Goal: Transaction & Acquisition: Obtain resource

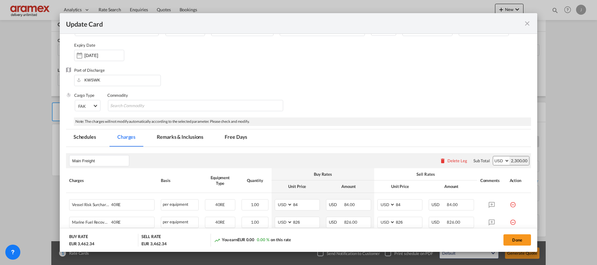
scroll to position [47, 0]
click at [527, 25] on md-icon "icon-close fg-AAA8AD m-0 pointer" at bounding box center [528, 24] width 8 height 8
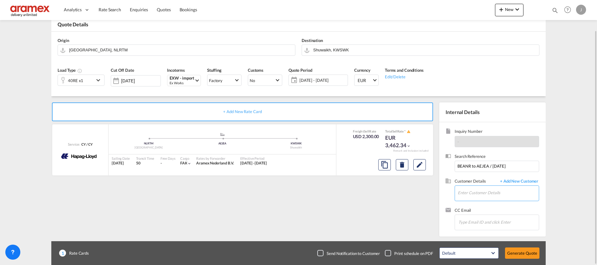
click at [490, 193] on input "Enter Customer Details" at bounding box center [498, 193] width 81 height 14
click at [489, 162] on div "Faida Kutty faida @aramex.com | Aramex KWI" at bounding box center [498, 160] width 81 height 17
type input "Aramex KWI, Faida Kutty, faida@aramex.com"
click at [527, 252] on button "Generate Quote" at bounding box center [522, 252] width 34 height 11
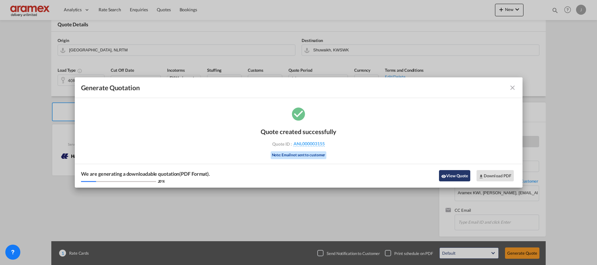
click at [450, 172] on button "View Quote" at bounding box center [454, 175] width 31 height 11
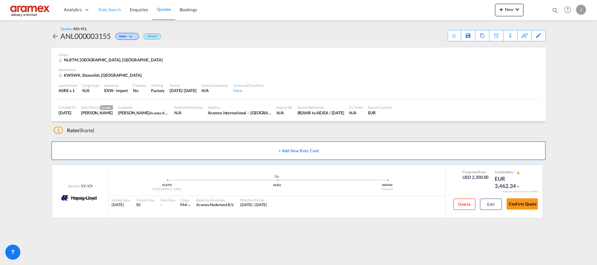
click at [111, 4] on link "Rate Search" at bounding box center [109, 10] width 31 height 20
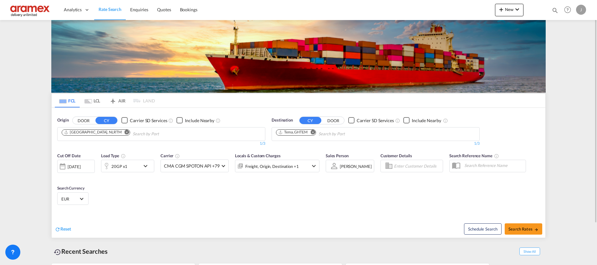
click at [290, 132] on div "Tema, GHTEM" at bounding box center [292, 132] width 29 height 5
click at [314, 133] on md-icon "Remove" at bounding box center [313, 132] width 5 height 5
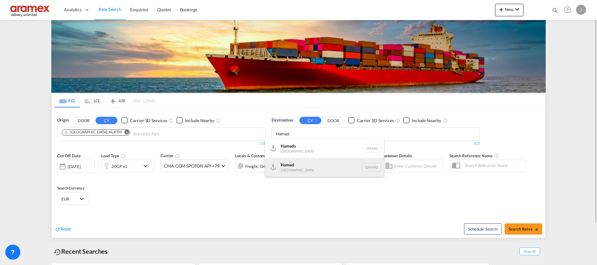
type input "Hamad"
click at [303, 166] on div "Hamad Qatar QAHMD" at bounding box center [324, 167] width 119 height 19
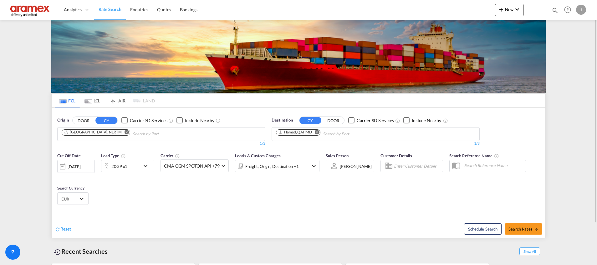
click at [135, 165] on div "20GP x1" at bounding box center [120, 166] width 39 height 13
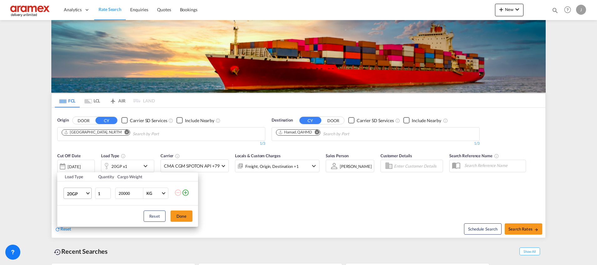
click at [83, 190] on md-select-value "20GP" at bounding box center [78, 193] width 25 height 11
click at [77, 217] on div "40HC" at bounding box center [73, 219] width 12 height 6
click at [172, 212] on button "Done" at bounding box center [182, 215] width 22 height 11
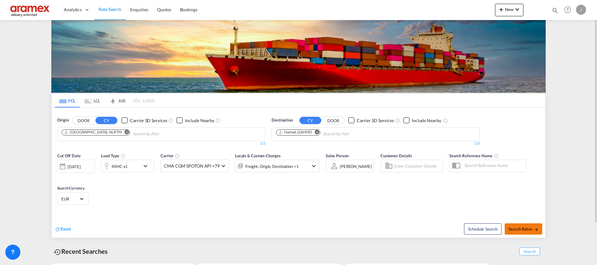
click at [516, 229] on span "Search Rates" at bounding box center [524, 228] width 30 height 5
type input "NLRTM to QAHMD / [DATE]"
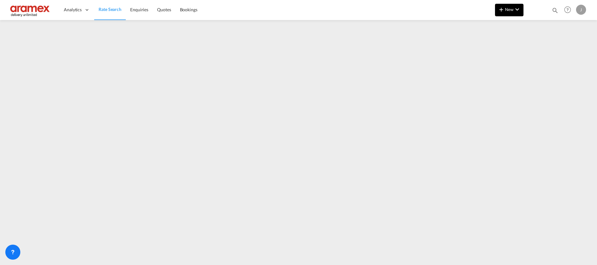
click at [518, 10] on md-icon "icon-chevron-down" at bounding box center [518, 10] width 8 height 8
click at [578, 50] on md-backdrop at bounding box center [298, 132] width 597 height 265
click at [102, 8] on span "Rate Search" at bounding box center [110, 9] width 23 height 5
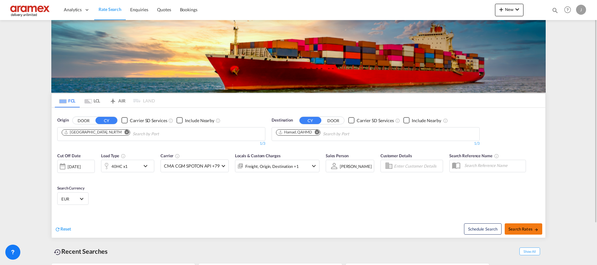
click at [521, 229] on span "Search Rates" at bounding box center [524, 228] width 30 height 5
type input "NLRTM to QAHMD / [DATE]"
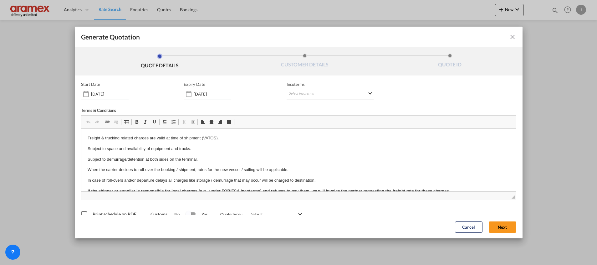
click at [304, 92] on md-select "Select Incoterms FAS - export Free Alongside Ship FAS - import Free Alongside S…" at bounding box center [330, 94] width 87 height 11
click at [299, 107] on input "search" at bounding box center [316, 107] width 58 height 6
type input "exw"
click at [302, 116] on div "EXW - import" at bounding box center [318, 118] width 59 height 5
click at [494, 224] on button "Next" at bounding box center [503, 226] width 28 height 11
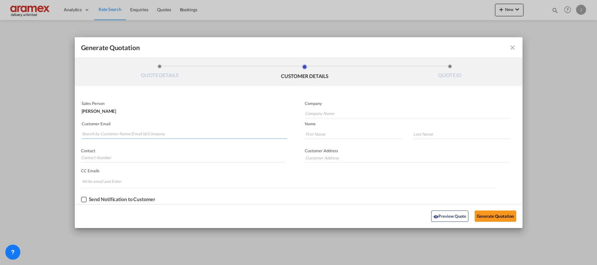
click at [121, 135] on input "Search by Customer Name/Email Id/Company" at bounding box center [184, 133] width 205 height 9
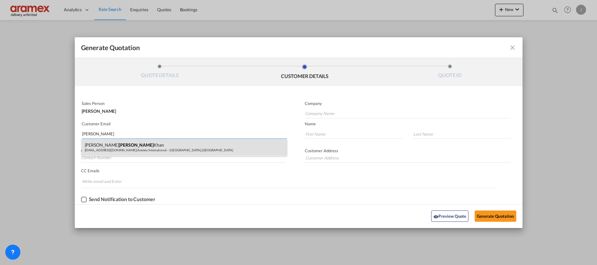
type input "Bazil"
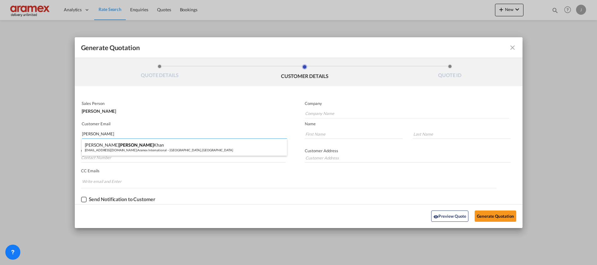
click at [120, 146] on div "Mohamed Bazil Khan mohamedbaz@aramex.com | Aramex International – Dubai, UAE" at bounding box center [184, 147] width 205 height 17
type input "Aramex International – [GEOGRAPHIC_DATA], [GEOGRAPHIC_DATA]"
type input "mohamedbaz@aramex.com"
type input "Mohamed Bazil"
type input "Khan"
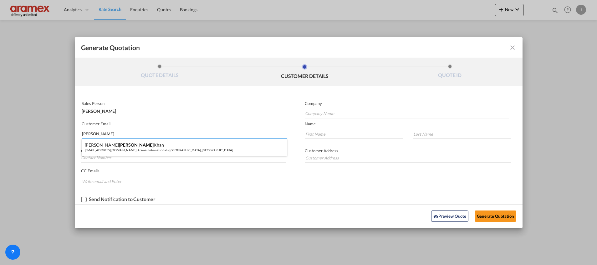
type input "[GEOGRAPHIC_DATA]"
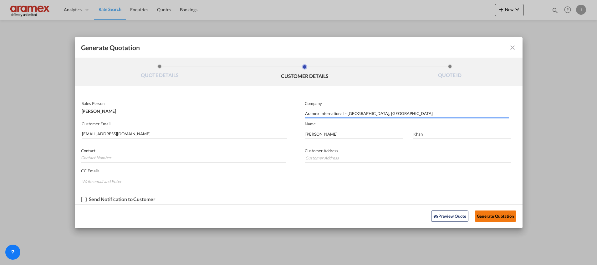
click at [491, 216] on button "Generate Quotation" at bounding box center [495, 215] width 41 height 11
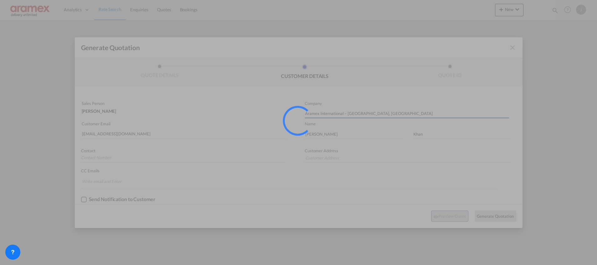
type input "[GEOGRAPHIC_DATA]"
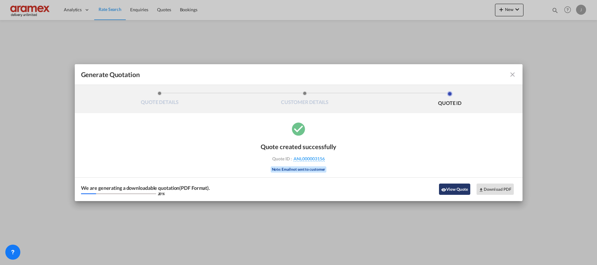
click at [447, 187] on button "View Quote" at bounding box center [454, 188] width 31 height 11
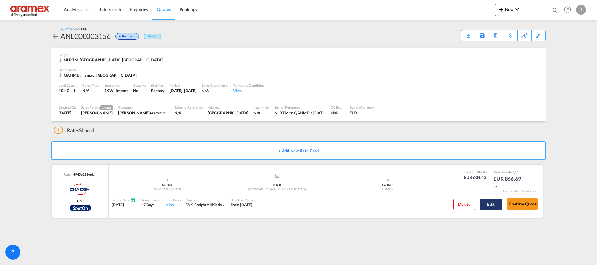
click at [491, 200] on button "Edit" at bounding box center [491, 203] width 22 height 11
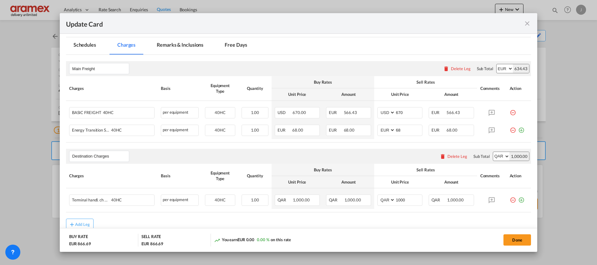
scroll to position [166, 0]
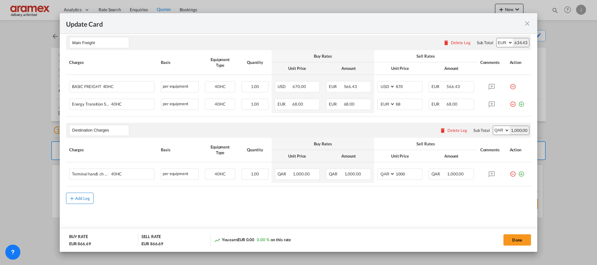
click at [82, 195] on button "Add Leg" at bounding box center [80, 198] width 28 height 11
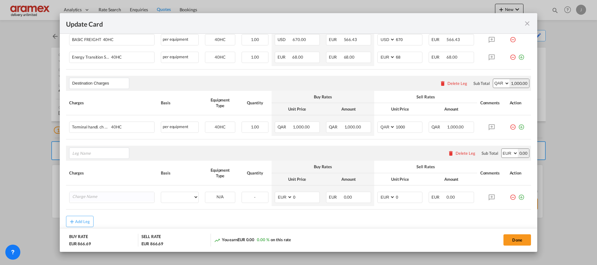
scroll to position [236, 0]
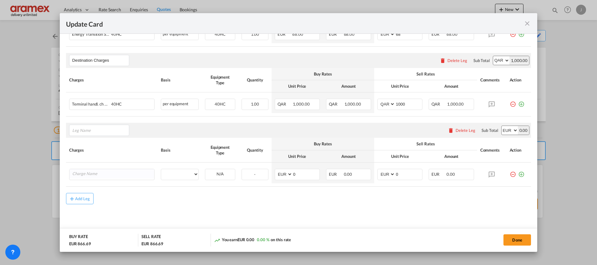
click at [452, 61] on div "Delete Leg" at bounding box center [458, 60] width 20 height 5
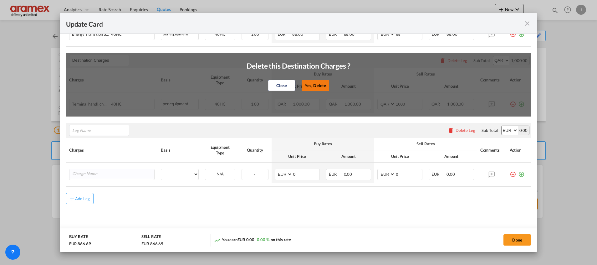
click at [314, 81] on button "Yes, Delete" at bounding box center [316, 85] width 28 height 11
select select "string:EUR"
type input "0"
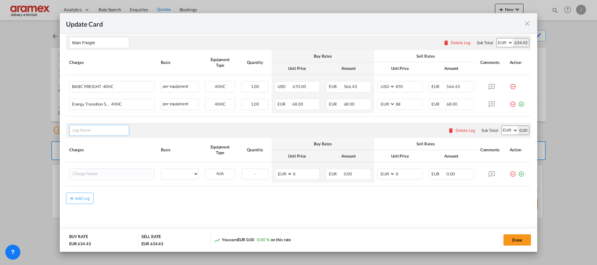
click at [101, 128] on input "Leg Name" at bounding box center [100, 130] width 57 height 9
drag, startPoint x: 86, startPoint y: 158, endPoint x: 97, endPoint y: 165, distance: 13.5
click at [88, 159] on span "Orig in Charges" at bounding box center [91, 159] width 29 height 5
type input "Origin Charges"
click at [96, 172] on input "Charge Name" at bounding box center [113, 173] width 82 height 9
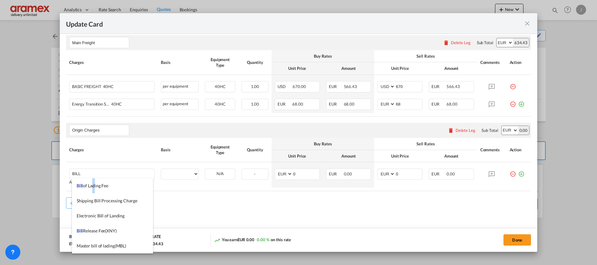
drag, startPoint x: 91, startPoint y: 185, endPoint x: 174, endPoint y: 185, distance: 82.3
click at [94, 185] on span "Bill of Lading Fee" at bounding box center [93, 185] width 32 height 5
type input "Bill of Lading Fee"
select select "per B/L"
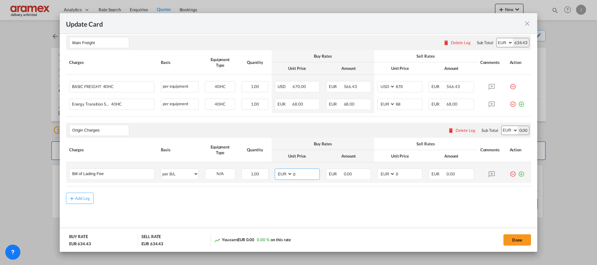
drag, startPoint x: 302, startPoint y: 176, endPoint x: 286, endPoint y: 176, distance: 16.3
click at [286, 176] on md-input-container "AED AFN ALL AMD ANG AOA ARS AUD AWG AZN BAM BBD BDT BGN BHD BIF BMD BND BOB BRL…" at bounding box center [297, 173] width 45 height 11
type input "50"
drag, startPoint x: 404, startPoint y: 175, endPoint x: 371, endPoint y: 174, distance: 33.8
click at [378, 175] on md-input-container "AED AFN ALL AMD ANG AOA ARS AUD AWG AZN BAM BBD BDT BGN BHD BIF BMD BND BOB BRL…" at bounding box center [400, 173] width 45 height 11
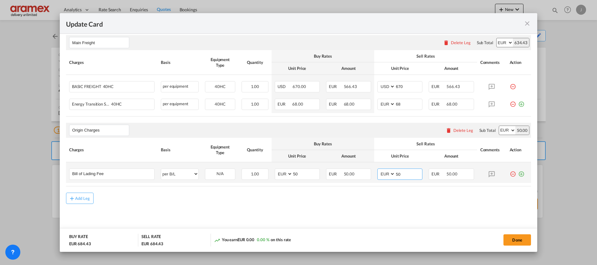
type input "50"
drag, startPoint x: 515, startPoint y: 173, endPoint x: 478, endPoint y: 177, distance: 36.9
click at [518, 173] on md-icon "icon-plus-circle-outline green-400-fg" at bounding box center [521, 171] width 6 height 6
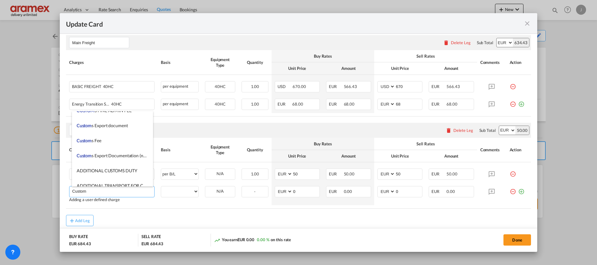
scroll to position [751, 0]
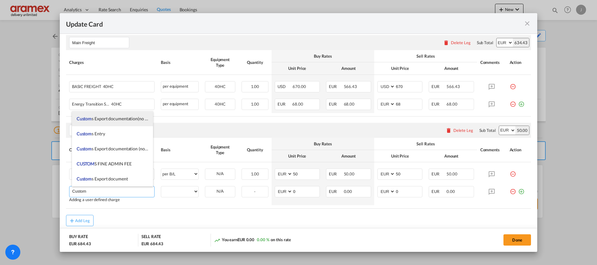
click at [113, 116] on span "Custom s Export documentation(no costs,suggested sell)" at bounding box center [130, 118] width 106 height 5
type input "Customs Export documentation(no costs,suggested sell)"
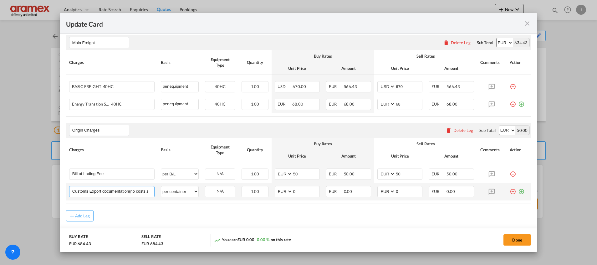
scroll to position [0, 28]
drag, startPoint x: 119, startPoint y: 192, endPoint x: 186, endPoint y: 199, distance: 68.0
click at [186, 199] on tr "Customs Export documentation(no costs,suggested sell) Please Enter User Defined…" at bounding box center [298, 192] width 465 height 18
drag, startPoint x: 305, startPoint y: 190, endPoint x: 289, endPoint y: 190, distance: 16.0
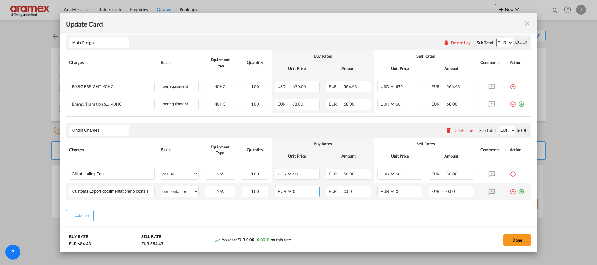
click at [292, 190] on md-input-container "0" at bounding box center [305, 191] width 27 height 11
click at [172, 193] on select "per equipment per container per B/L per shipping bill per shipment per pallet p…" at bounding box center [179, 191] width 37 height 10
select select "per shipment"
click at [161, 186] on select "per equipment per container per B/L per shipping bill per shipment per pallet p…" at bounding box center [179, 191] width 37 height 10
type input "65"
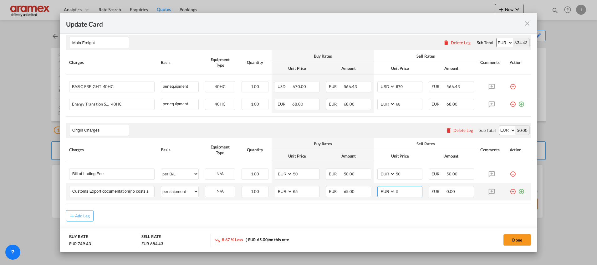
drag, startPoint x: 386, startPoint y: 192, endPoint x: 376, endPoint y: 191, distance: 10.4
click at [378, 192] on md-input-container "AED AFN ALL AMD ANG AOA ARS AUD AWG AZN BAM BBD BDT BGN BHD BIF BMD BND BOB BRL…" at bounding box center [400, 191] width 45 height 11
type input "65"
click at [79, 214] on div "Add Leg" at bounding box center [82, 216] width 15 height 4
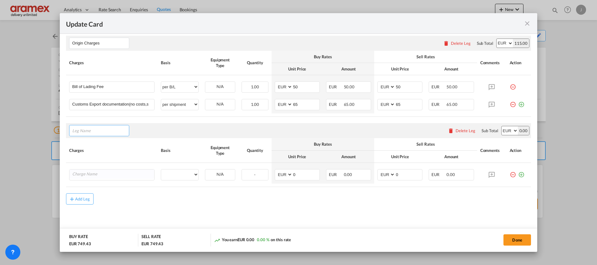
scroll to position [254, 0]
drag, startPoint x: 99, startPoint y: 143, endPoint x: 112, endPoint y: 157, distance: 19.1
click at [99, 142] on span "Trans port at Origin" at bounding box center [95, 144] width 37 height 5
type input "Transport at Origin"
click at [103, 176] on input "Charge Name" at bounding box center [113, 173] width 82 height 9
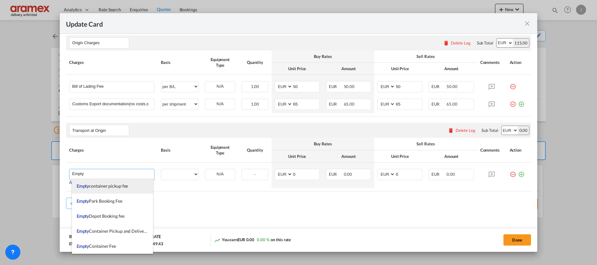
click at [94, 185] on span "Empty container pickup fee" at bounding box center [103, 185] width 52 height 5
type input "Empty container pickup fee"
select select "per equipment"
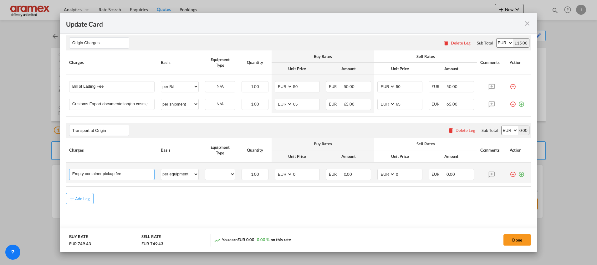
click at [100, 174] on input "Empty container pickup fee" at bounding box center [113, 173] width 82 height 9
drag, startPoint x: 142, startPoint y: 175, endPoint x: 147, endPoint y: 175, distance: 4.1
click at [147, 175] on input "Empty container pickup fee" at bounding box center [113, 173] width 82 height 9
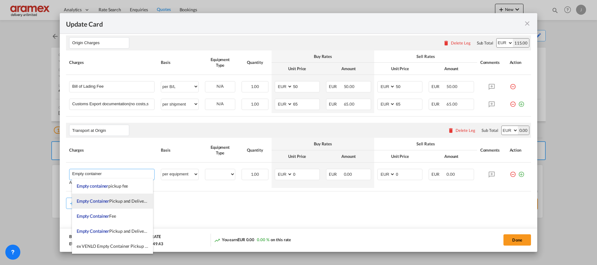
click at [121, 202] on span "Empty Container Pickup and Delivery Charge" at bounding box center [120, 200] width 86 height 5
type input "Empty Container Pickup and Delivery Charge"
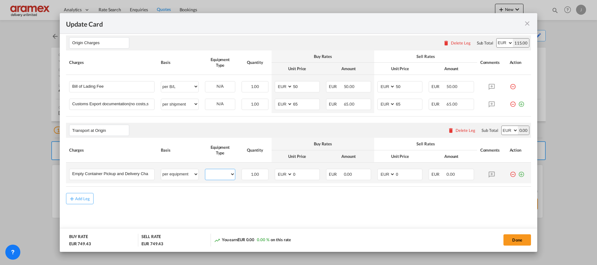
click at [231, 177] on select "40HC" at bounding box center [220, 174] width 30 height 8
select select "40HC"
click at [205, 170] on select "40HC" at bounding box center [220, 174] width 30 height 8
drag, startPoint x: 292, startPoint y: 174, endPoint x: 282, endPoint y: 177, distance: 10.4
click at [285, 175] on md-input-container "AED AFN ALL AMD ANG AOA ARS AUD AWG AZN BAM BBD BDT BGN BHD BIF BMD BND BOB BRL…" at bounding box center [297, 174] width 45 height 11
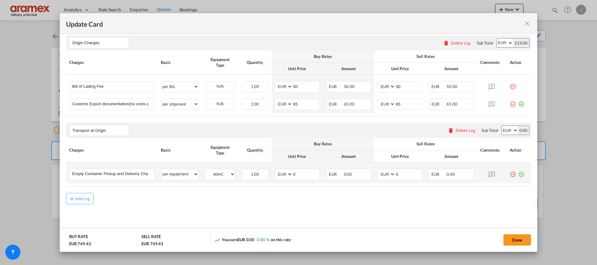
click at [518, 174] on md-icon "icon-plus-circle-outline green-400-fg" at bounding box center [521, 172] width 6 height 6
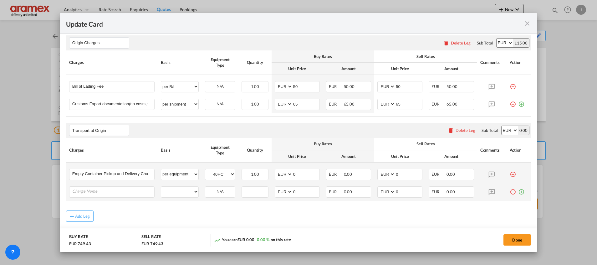
click at [518, 192] on md-icon "icon-plus-circle-outline green-400-fg" at bounding box center [521, 189] width 6 height 6
click at [518, 209] on md-icon "icon-plus-circle-outline green-400-fg" at bounding box center [521, 207] width 6 height 6
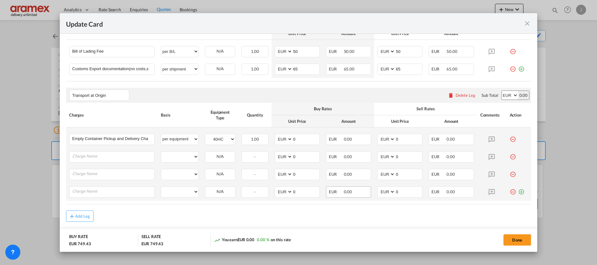
scroll to position [301, 0]
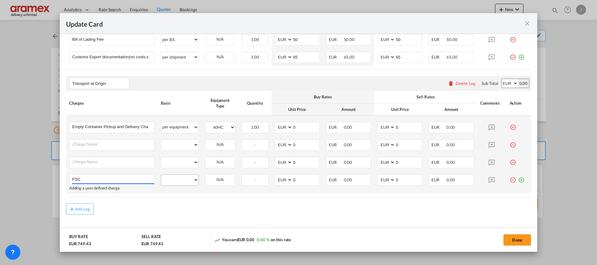
type input "FSC"
click at [184, 183] on select "per equipment per container per B/L per shipping bill per shipment % on pickup …" at bounding box center [179, 180] width 37 height 10
select select "per equipment"
click at [161, 175] on select "per equipment per container per B/L per shipping bill per shipment % on pickup …" at bounding box center [179, 180] width 37 height 10
click at [221, 182] on select "40HC" at bounding box center [220, 180] width 30 height 8
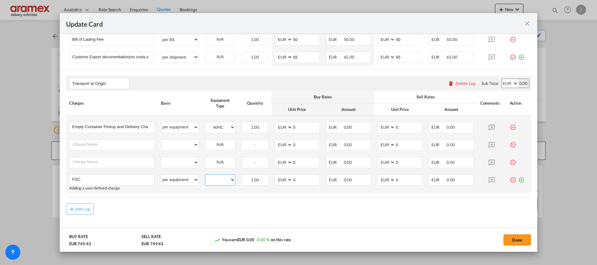
select select "40HC"
click at [205, 176] on select "40HC" at bounding box center [220, 180] width 30 height 8
drag, startPoint x: 305, startPoint y: 175, endPoint x: 277, endPoint y: 177, distance: 28.6
click at [277, 177] on md-input-container "AED AFN ALL AMD ANG AOA ARS AUD AWG AZN BAM BBD BDT BGN BHD BIF BMD BND BOB BRL…" at bounding box center [297, 179] width 45 height 11
paste input "€ 59.72"
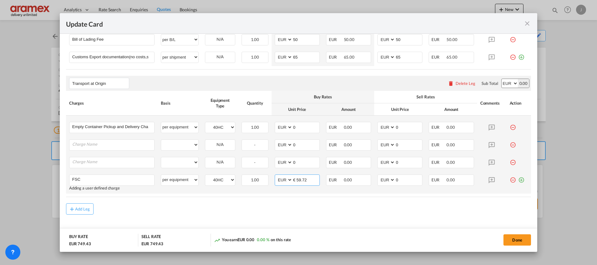
click at [296, 180] on input "€ 59.72" at bounding box center [306, 179] width 27 height 9
click at [296, 180] on input "59.72" at bounding box center [306, 179] width 27 height 9
type input "59.72"
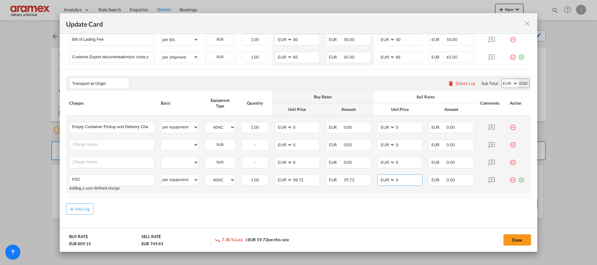
drag, startPoint x: 409, startPoint y: 179, endPoint x: 375, endPoint y: 181, distance: 33.9
click at [378, 181] on md-input-container "AED AFN ALL AMD ANG AOA ARS AUD AWG AZN BAM BBD BDT BGN BHD BIF BMD BND BOB BRL…" at bounding box center [400, 179] width 45 height 11
paste input "59.72"
type input "59.72"
click at [106, 162] on input "Charge Name" at bounding box center [113, 161] width 82 height 9
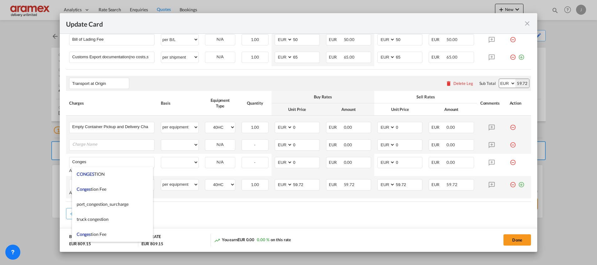
drag, startPoint x: 102, startPoint y: 173, endPoint x: 129, endPoint y: 173, distance: 27.2
click at [102, 173] on span "CONGES TION" at bounding box center [91, 173] width 28 height 5
type input "CONGESTION"
select select "per equipment"
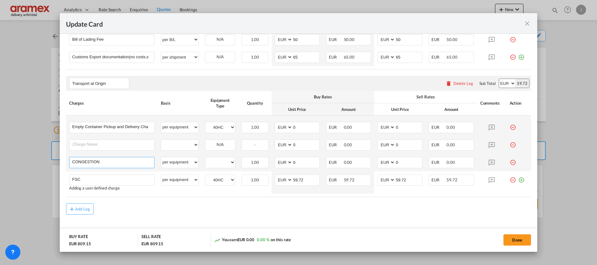
click at [108, 165] on input "CONGESTION" at bounding box center [113, 161] width 82 height 9
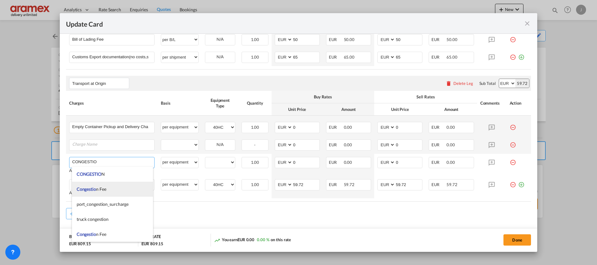
click at [106, 188] on span "Congestio n Fee" at bounding box center [92, 188] width 30 height 5
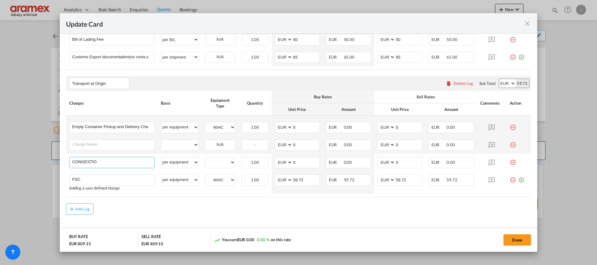
type input "Congestion Fee"
click at [215, 160] on select "40HC" at bounding box center [220, 162] width 30 height 8
select select "40HC"
click at [205, 158] on select "40HC" at bounding box center [220, 162] width 30 height 8
drag, startPoint x: 311, startPoint y: 160, endPoint x: 280, endPoint y: 160, distance: 30.7
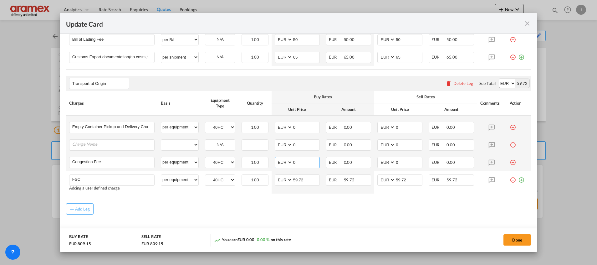
click at [280, 160] on md-input-container "AED AFN ALL AMD ANG AOA ARS AUD AWG AZN BAM BBD BDT BGN BHD BIF BMD BND BOB BRL…" at bounding box center [297, 162] width 45 height 11
type input "17"
drag, startPoint x: 405, startPoint y: 162, endPoint x: 376, endPoint y: 162, distance: 29.8
click at [378, 162] on md-input-container "AED AFN ALL AMD ANG AOA ARS AUD AWG AZN BAM BBD BDT BGN BHD BIF BMD BND BOB BRL…" at bounding box center [400, 162] width 45 height 11
type input "17"
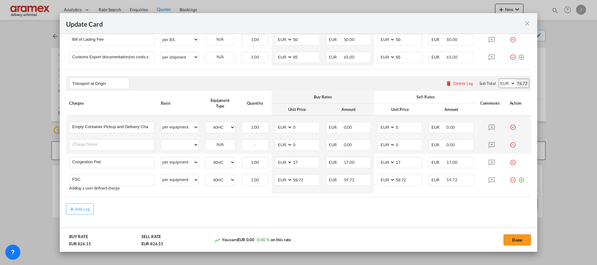
click at [356, 214] on div "Add Leg" at bounding box center [298, 208] width 465 height 11
click at [89, 144] on input "Charge Name" at bounding box center [113, 144] width 82 height 9
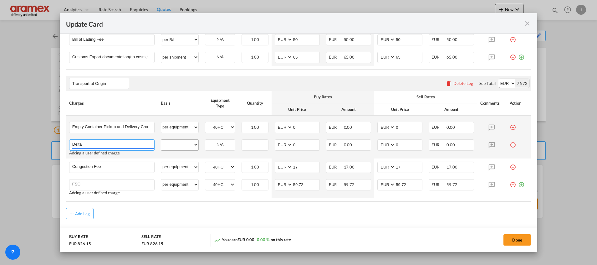
type input "Delta"
click at [179, 145] on select "per equipment per container per B/L per shipping bill per shipment % on pickup …" at bounding box center [179, 145] width 37 height 10
select select "per equipment"
click at [161, 140] on select "per equipment per container per B/L per shipping bill per shipment % on pickup …" at bounding box center [179, 145] width 37 height 10
click at [219, 146] on select "40HC" at bounding box center [220, 145] width 30 height 8
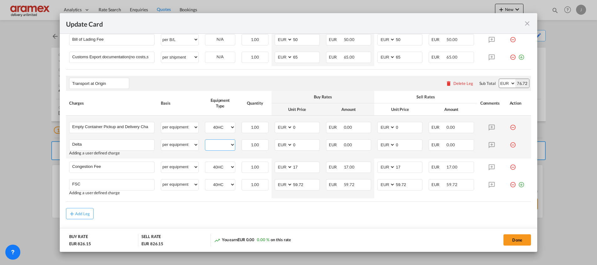
select select "40HC"
click at [205, 141] on select "40HC" at bounding box center [220, 145] width 30 height 8
drag, startPoint x: 297, startPoint y: 144, endPoint x: 280, endPoint y: 146, distance: 17.0
click at [280, 146] on md-input-container "AED AFN ALL AMD ANG AOA ARS AUD AWG AZN BAM BBD BDT BGN BHD BIF BMD BND BOB BRL…" at bounding box center [297, 144] width 45 height 11
type input "60"
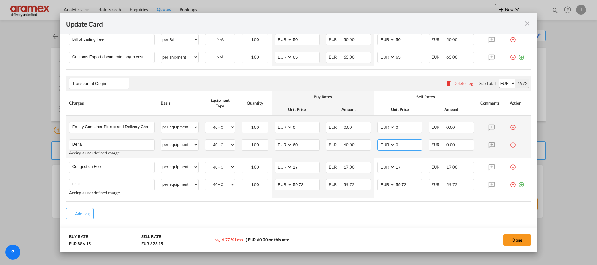
drag, startPoint x: 397, startPoint y: 142, endPoint x: 368, endPoint y: 142, distance: 29.1
click at [368, 142] on tr "Delta Please Enter User Defined Charges Cannot Be Published Adding a user defin…" at bounding box center [298, 147] width 465 height 22
type input "60"
drag, startPoint x: 304, startPoint y: 128, endPoint x: 274, endPoint y: 127, distance: 29.7
click at [275, 127] on md-input-container "AED AFN ALL AMD ANG AOA ARS AUD AWG AZN BAM BBD BDT BGN BHD BIF BMD BND BOB BRL…" at bounding box center [297, 127] width 45 height 11
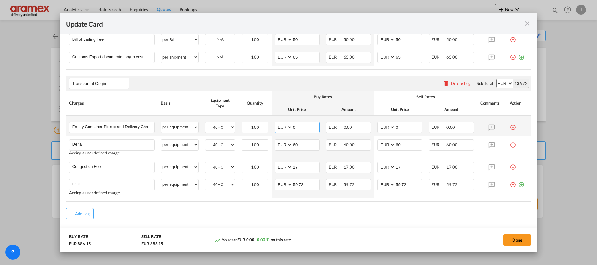
paste input "€ 237.30"
click at [296, 127] on input "€ 237.30" at bounding box center [306, 126] width 27 height 9
click at [296, 127] on input "237.30" at bounding box center [306, 126] width 27 height 9
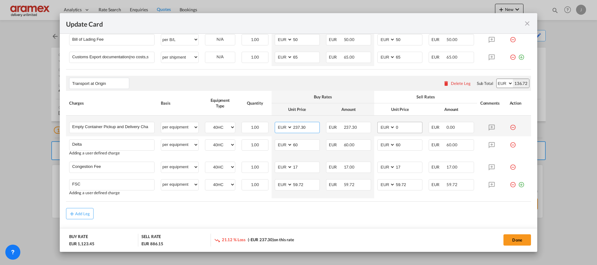
type input "237.30"
drag, startPoint x: 402, startPoint y: 125, endPoint x: 384, endPoint y: 125, distance: 17.2
click at [384, 125] on md-input-container "AED AFN ALL AMD ANG AOA ARS AUD AWG AZN BAM BBD BDT BGN BHD BIF BMD BND BOB BRL…" at bounding box center [400, 127] width 45 height 11
paste input "237.30"
type input "237.30"
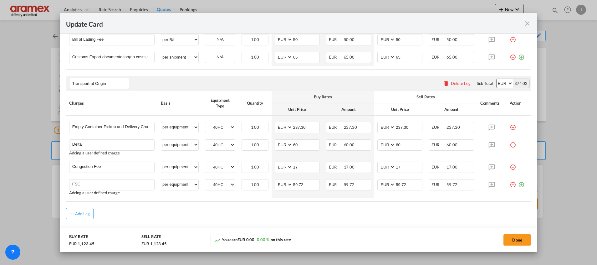
click at [323, 220] on md-content "Main Freight Please enter leg name Leg Name Already Exists Delete Leg Sub Total…" at bounding box center [298, 72] width 465 height 357
drag, startPoint x: 513, startPoint y: 184, endPoint x: 499, endPoint y: 187, distance: 14.3
click at [518, 184] on md-icon "icon-plus-circle-outline green-400-fg" at bounding box center [521, 182] width 6 height 6
type input "Admin Fee"
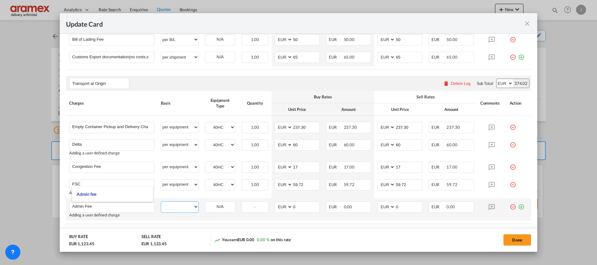
click at [174, 203] on select "per equipment per container per B/L per shipping bill per shipment % on pickup …" at bounding box center [179, 207] width 37 height 10
select select "per equipment"
click at [161, 202] on select "per equipment per container per B/L per shipping bill per shipment % on pickup …" at bounding box center [179, 207] width 37 height 10
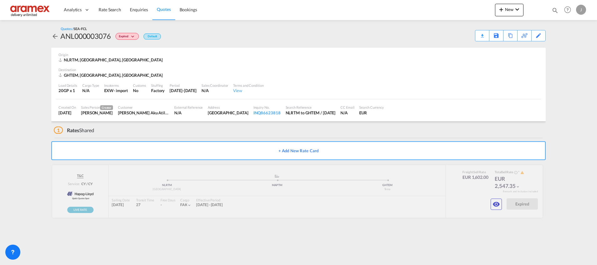
click at [167, 10] on span "Quotes" at bounding box center [164, 9] width 14 height 5
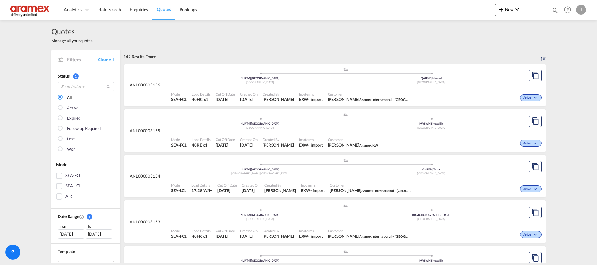
click at [357, 88] on div "Mode SEA-FCL Load Details 40HC x1 Cut Off Date [DATE] Created On [DATE] Created…" at bounding box center [356, 97] width 380 height 19
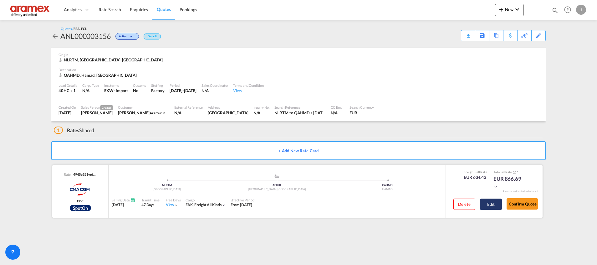
click at [495, 207] on button "Edit" at bounding box center [491, 203] width 22 height 11
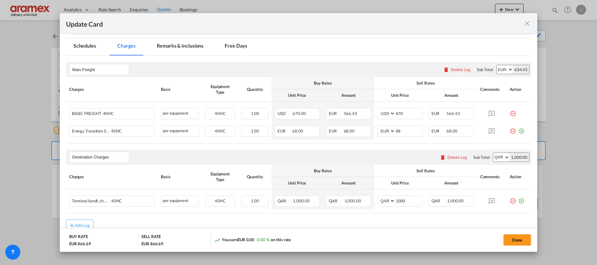
scroll to position [166, 0]
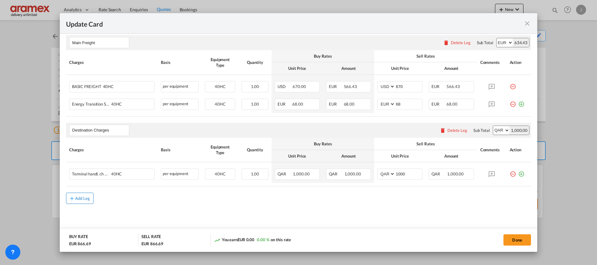
click at [83, 199] on div "Add Leg" at bounding box center [82, 198] width 15 height 4
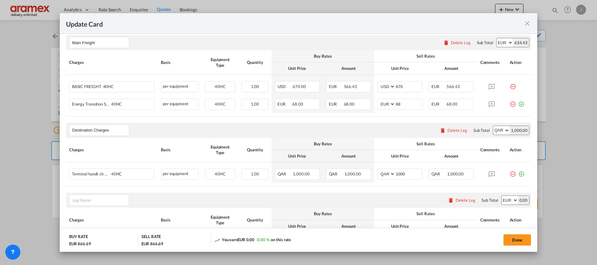
scroll to position [236, 0]
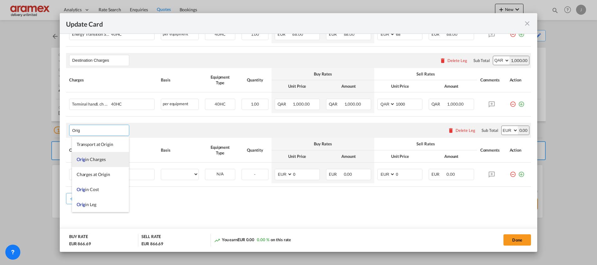
click at [102, 158] on span "Orig in Charges" at bounding box center [91, 159] width 29 height 5
type input "Origin Charges"
click at [448, 59] on div "Delete Leg" at bounding box center [458, 60] width 20 height 5
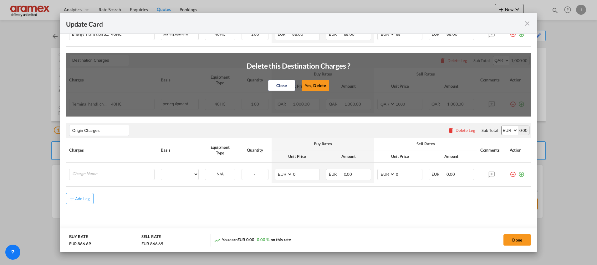
drag, startPoint x: 303, startPoint y: 82, endPoint x: 304, endPoint y: 86, distance: 4.0
click at [303, 81] on button "Yes, Delete" at bounding box center [316, 85] width 28 height 11
type input "Origin Charges"
select select "string:EUR"
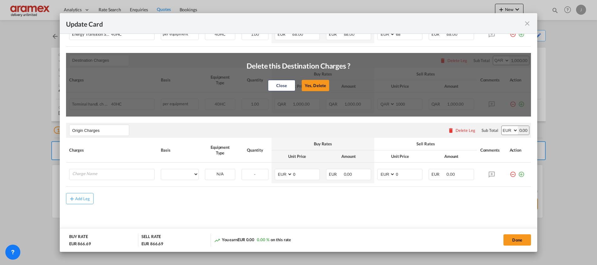
type input "0"
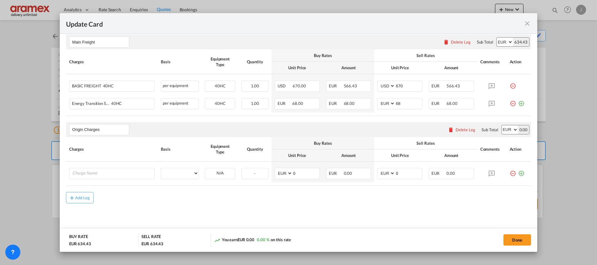
scroll to position [166, 0]
click at [96, 175] on input "Charge Name" at bounding box center [113, 173] width 82 height 9
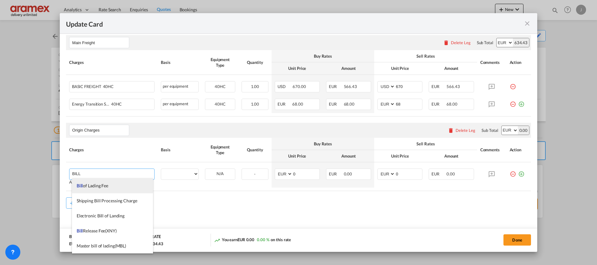
click at [98, 186] on span "Bill of Lading Fee" at bounding box center [93, 185] width 32 height 5
type input "Bill of Lading Fee"
select select "per B/L"
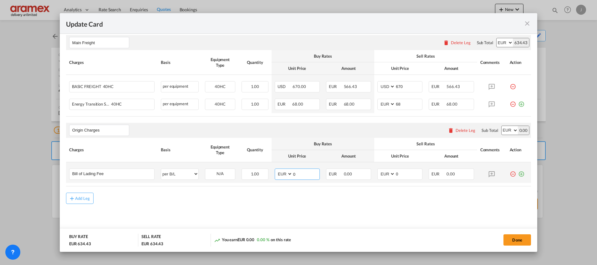
drag, startPoint x: 305, startPoint y: 174, endPoint x: 294, endPoint y: 174, distance: 11.0
click at [295, 174] on input "0" at bounding box center [306, 173] width 27 height 9
drag, startPoint x: 299, startPoint y: 175, endPoint x: 280, endPoint y: 176, distance: 19.1
click at [280, 176] on md-input-container "AED AFN ALL AMD ANG AOA ARS AUD AWG AZN BAM BBD BDT BGN BHD BIF BMD BND BOB BRL…" at bounding box center [297, 173] width 45 height 11
type input "50"
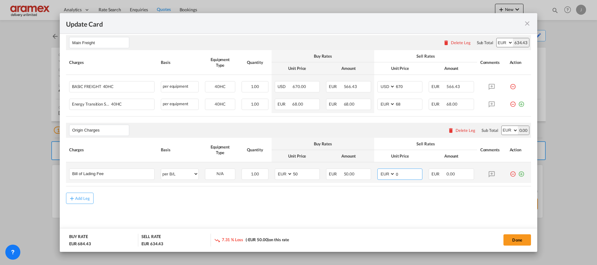
drag, startPoint x: 404, startPoint y: 173, endPoint x: 373, endPoint y: 173, distance: 31.0
click at [378, 173] on md-input-container "AED AFN ALL AMD ANG AOA ARS AUD AWG AZN BAM BBD BDT BGN BHD BIF BMD BND BOB BRL…" at bounding box center [400, 173] width 45 height 11
type input "50"
click at [518, 173] on md-icon "icon-plus-circle-outline green-400-fg" at bounding box center [521, 171] width 6 height 6
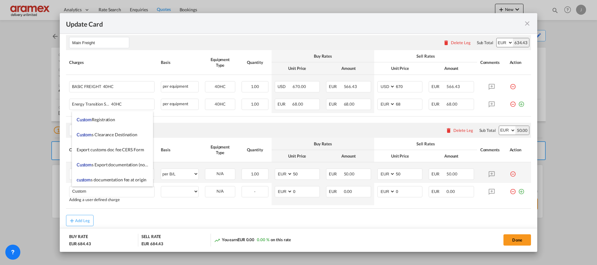
scroll to position [657, 0]
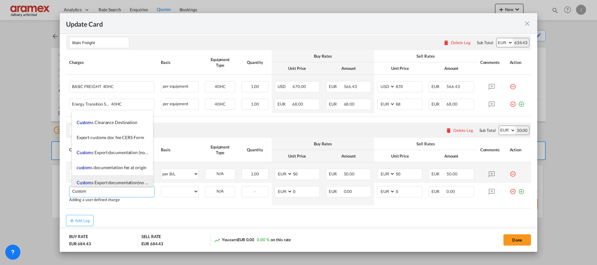
click at [115, 182] on span "Custom s Export documentation(no costs, suggested sell)" at bounding box center [130, 182] width 107 height 5
type input "Customs Export documentation(no costs, suggested sell)"
select select "per container"
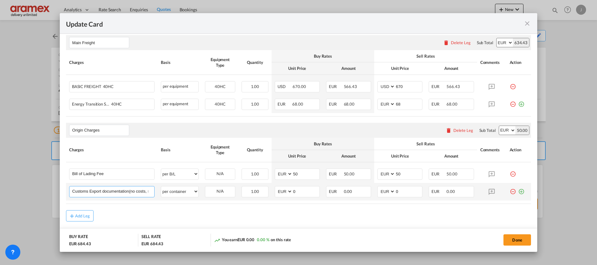
scroll to position [0, 29]
drag, startPoint x: 106, startPoint y: 192, endPoint x: 157, endPoint y: 197, distance: 50.3
click at [157, 197] on tr "Customs Export documentation(no costs, suggested sell) Please Enter User Define…" at bounding box center [298, 192] width 465 height 18
drag, startPoint x: 304, startPoint y: 192, endPoint x: 279, endPoint y: 193, distance: 25.7
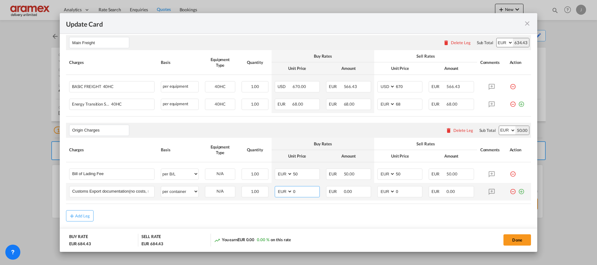
click at [280, 193] on md-input-container "AED AFN ALL AMD ANG AOA ARS AUD AWG AZN BAM BBD BDT BGN BHD BIF BMD BND BOB BRL…" at bounding box center [297, 191] width 45 height 11
type input "65"
drag, startPoint x: 400, startPoint y: 193, endPoint x: 383, endPoint y: 194, distance: 17.9
click at [384, 194] on md-input-container "AED AFN ALL AMD ANG AOA ARS AUD AWG AZN BAM BBD BDT BGN BHD BIF BMD BND BOB BRL…" at bounding box center [400, 191] width 45 height 11
type input "65"
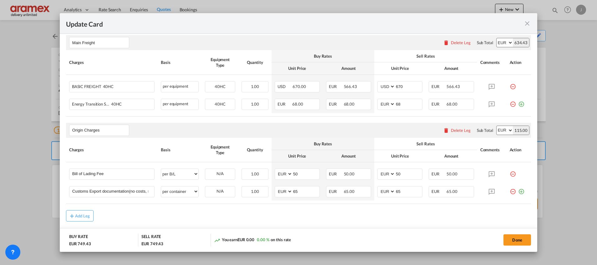
click at [321, 222] on md-content "Main Freight Please enter leg name Leg Name Already Exists Delete Leg Sub Total…" at bounding box center [298, 141] width 465 height 225
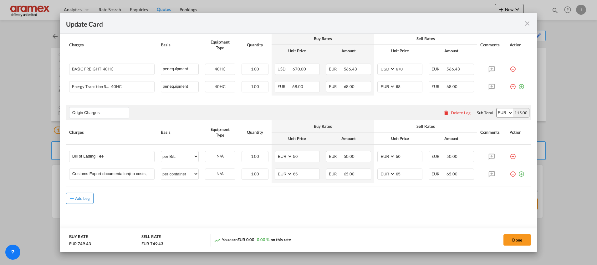
click at [75, 194] on button "Add Leg" at bounding box center [80, 198] width 28 height 11
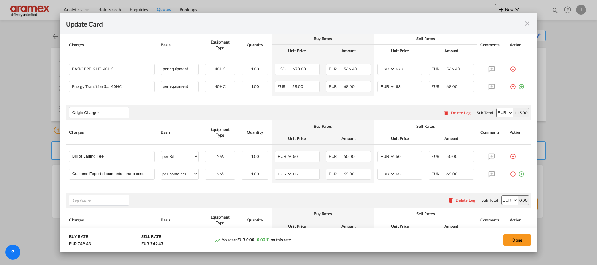
scroll to position [254, 0]
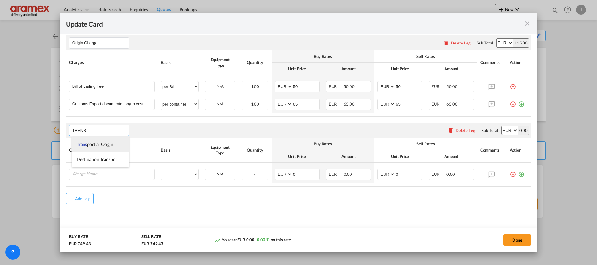
click at [107, 145] on span "Trans port at Origin" at bounding box center [95, 144] width 37 height 5
type input "Transport at Origin"
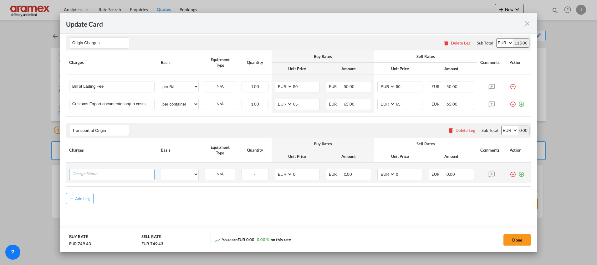
click at [91, 178] on input "Charge Name" at bounding box center [113, 173] width 82 height 9
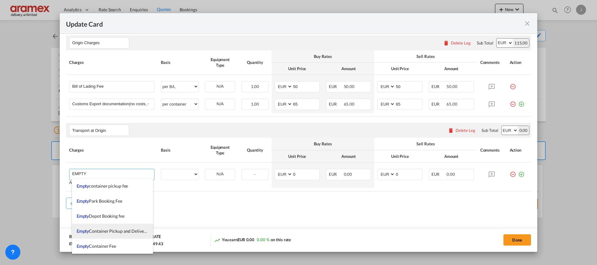
click at [115, 230] on span "Empty Container Pickup and Delivery Charge" at bounding box center [120, 230] width 86 height 5
type input "Empty Container Pickup and Delivery Charge"
select select "per equipment"
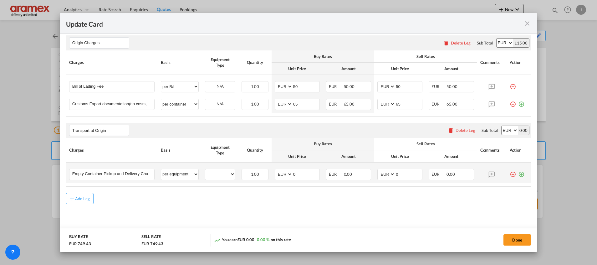
click at [518, 175] on md-icon "icon-plus-circle-outline green-400-fg" at bounding box center [521, 172] width 6 height 6
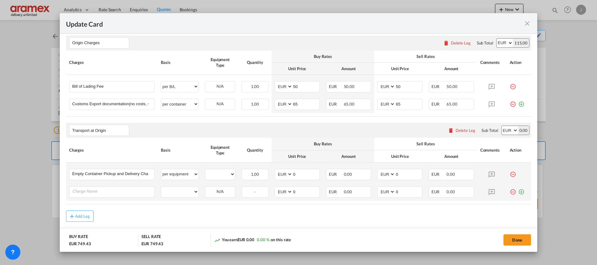
click at [518, 193] on md-icon "icon-plus-circle-outline green-400-fg" at bounding box center [521, 189] width 6 height 6
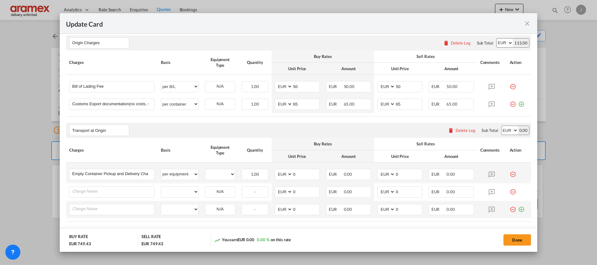
click at [518, 209] on md-icon "icon-plus-circle-outline green-400-fg" at bounding box center [521, 207] width 6 height 6
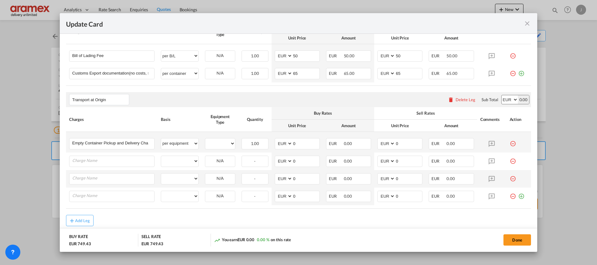
scroll to position [306, 0]
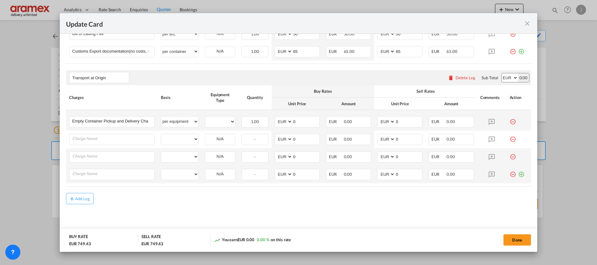
click at [518, 174] on md-icon "icon-plus-circle-outline green-400-fg" at bounding box center [521, 172] width 6 height 6
drag, startPoint x: 224, startPoint y: 121, endPoint x: 228, endPoint y: 124, distance: 4.3
click at [224, 121] on select "40HC" at bounding box center [220, 121] width 30 height 8
click at [205, 117] on select "40HC" at bounding box center [220, 121] width 30 height 8
click at [230, 121] on select "40HC" at bounding box center [220, 121] width 30 height 8
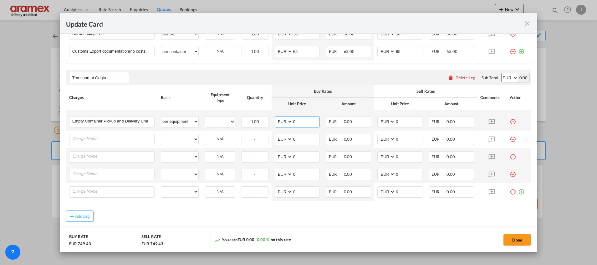
click at [300, 119] on input "0" at bounding box center [306, 120] width 27 height 9
click at [125, 135] on input "Charge Name" at bounding box center [113, 138] width 82 height 9
drag, startPoint x: 302, startPoint y: 122, endPoint x: 269, endPoint y: 122, distance: 33.8
click at [272, 122] on td "AED AFN ALL AMD ANG AOA ARS AUD AWG AZN BAM BBD BDT BGN BHD BIF BMD BND [PERSON…" at bounding box center [297, 120] width 51 height 21
type input "237.30"
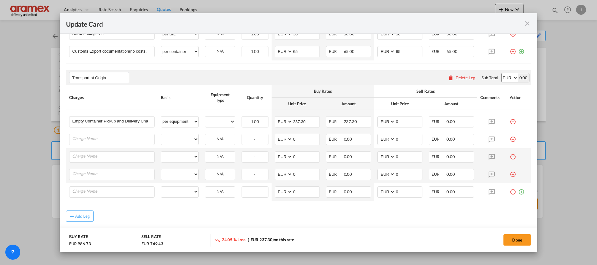
click at [257, 209] on rate-modification "Main Freight Please enter leg name Leg Name Already Exists Delete Leg Sub Total…" at bounding box center [298, 55] width 465 height 333
click at [129, 140] on input "Charge Name" at bounding box center [113, 138] width 82 height 9
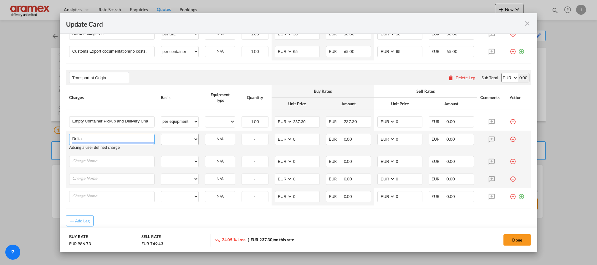
type input "Delta"
click at [181, 137] on select "per equipment per container per B/L per shipping bill per shipment % on pickup …" at bounding box center [179, 139] width 37 height 10
select select "per equipment"
click at [161, 134] on select "per equipment per container per B/L per shipping bill per shipment % on pickup …" at bounding box center [179, 139] width 37 height 10
click at [225, 141] on select "40HC" at bounding box center [220, 139] width 30 height 8
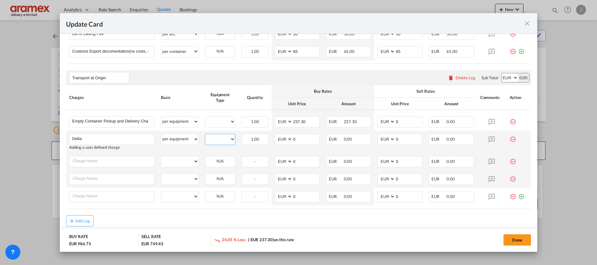
select select "40HC"
click at [205, 135] on select "40HC" at bounding box center [220, 139] width 30 height 8
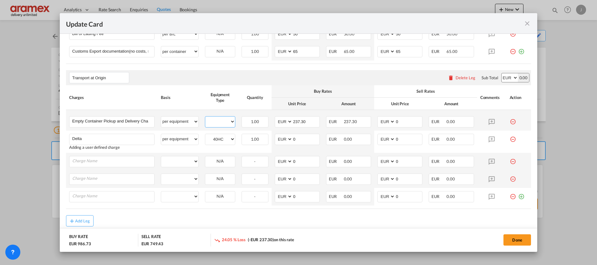
click at [229, 118] on select "40HC" at bounding box center [220, 121] width 30 height 8
click at [228, 121] on select "40HC" at bounding box center [220, 121] width 30 height 8
click at [205, 117] on select "40HC" at bounding box center [220, 121] width 30 height 8
drag, startPoint x: 307, startPoint y: 139, endPoint x: 279, endPoint y: 139, distance: 28.2
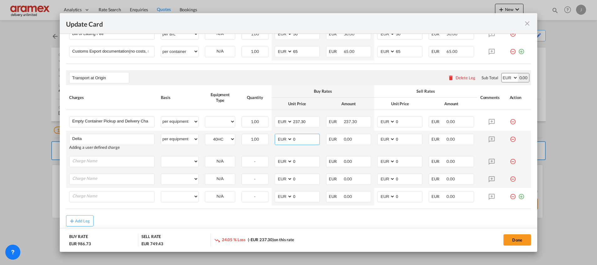
click at [279, 139] on md-input-container "AED AFN ALL AMD ANG AOA ARS AUD AWG AZN BAM BBD BDT BGN BHD BIF BMD BND BOB BRL…" at bounding box center [297, 139] width 45 height 11
type input "60"
click at [398, 138] on input "0" at bounding box center [408, 138] width 27 height 9
drag, startPoint x: 398, startPoint y: 139, endPoint x: 380, endPoint y: 139, distance: 17.8
click at [380, 139] on md-input-container "AED AFN ALL AMD ANG AOA ARS AUD AWG AZN BAM BBD BDT BGN BHD BIF BMD BND BOB BRL…" at bounding box center [400, 139] width 45 height 11
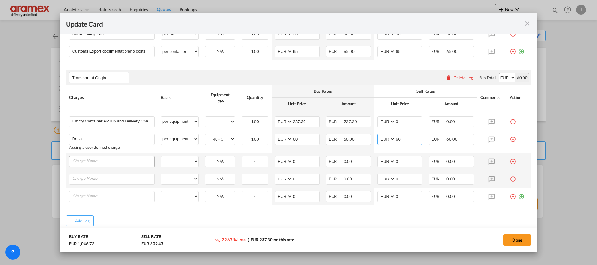
type input "60"
click at [101, 159] on input "Charge Name" at bounding box center [113, 160] width 82 height 9
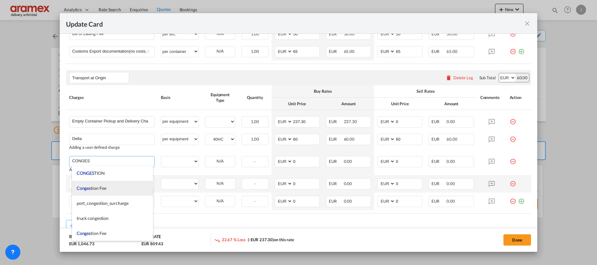
click at [114, 190] on li "Conges tion Fee" at bounding box center [112, 188] width 81 height 15
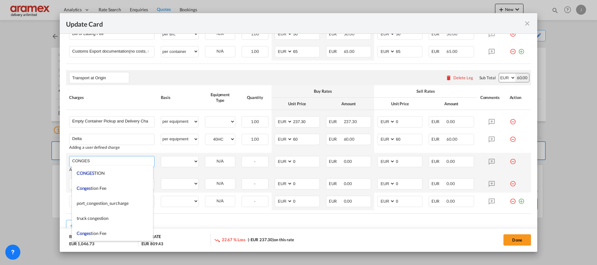
type input "Congestion Fee"
select select "per equipment"
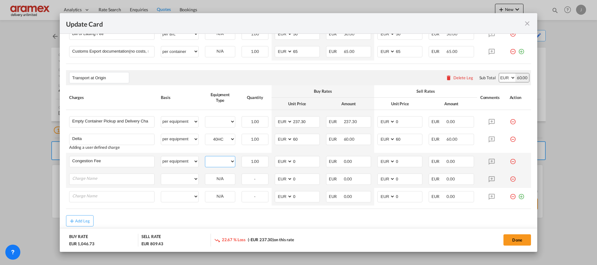
drag, startPoint x: 212, startPoint y: 160, endPoint x: 218, endPoint y: 165, distance: 7.1
click at [213, 161] on select "40HC" at bounding box center [220, 161] width 30 height 8
select select "40HC"
click at [205, 157] on select "40HC" at bounding box center [220, 161] width 30 height 8
drag, startPoint x: 299, startPoint y: 159, endPoint x: 274, endPoint y: 160, distance: 25.1
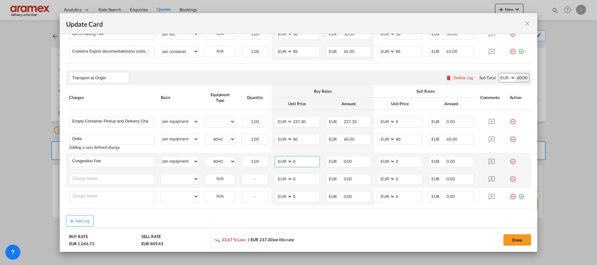
click at [275, 160] on md-input-container "AED AFN ALL AMD ANG AOA ARS AUD AWG AZN BAM BBD BDT BGN BHD BIF BMD BND BOB BRL…" at bounding box center [297, 161] width 45 height 11
type input "17"
drag, startPoint x: 399, startPoint y: 161, endPoint x: 367, endPoint y: 161, distance: 31.3
click at [367, 161] on tr "Congestion Fee Please Enter User Defined Charges Cannot Be Published per equipm…" at bounding box center [298, 162] width 465 height 18
type input "17"
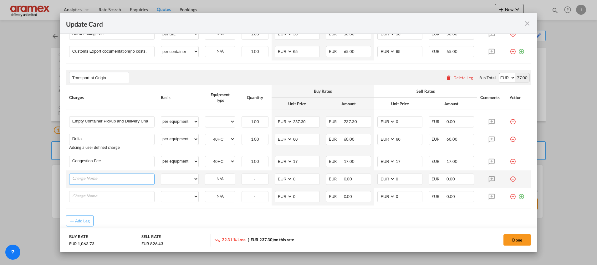
click at [120, 178] on input "Charge Name" at bounding box center [113, 178] width 82 height 9
type input "FSC"
click at [177, 178] on select "per equipment per container per B/L per shipping bill per shipment % on pickup …" at bounding box center [179, 179] width 37 height 10
select select "per equipment"
click at [161, 174] on select "per equipment per container per B/L per shipping bill per shipment % on pickup …" at bounding box center [179, 179] width 37 height 10
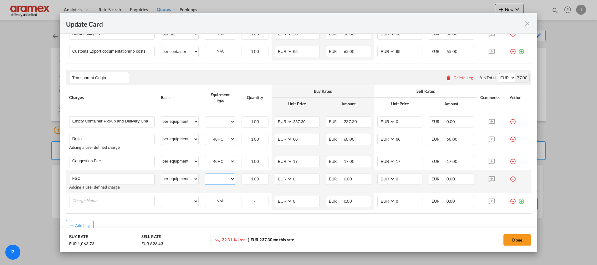
click at [219, 182] on select "40HC" at bounding box center [220, 179] width 30 height 8
select select "40HC"
click at [205, 175] on select "40HC" at bounding box center [220, 179] width 30 height 8
drag, startPoint x: 295, startPoint y: 178, endPoint x: 279, endPoint y: 176, distance: 16.0
click at [279, 176] on md-input-container "AED AFN ALL AMD ANG AOA ARS AUD AWG AZN BAM BBD BDT BGN BHD BIF BMD BND BOB BRL…" at bounding box center [297, 178] width 45 height 11
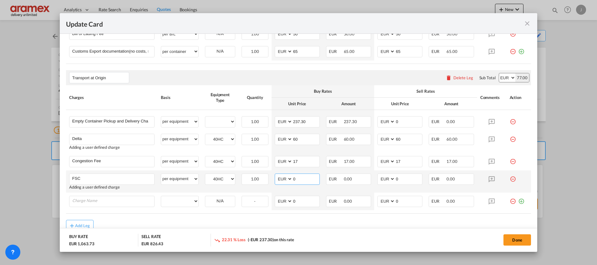
paste input "€ 59.72"
click at [296, 179] on input "€ 59.72" at bounding box center [306, 178] width 27 height 9
click at [300, 181] on input "59.72" at bounding box center [306, 178] width 27 height 9
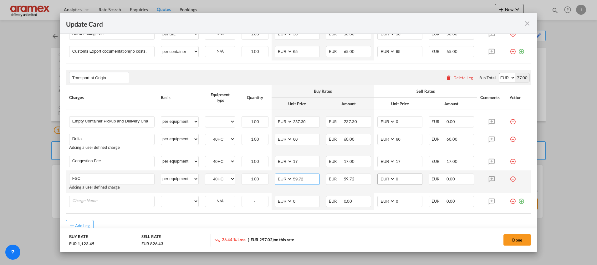
type input "59.72"
drag, startPoint x: 400, startPoint y: 179, endPoint x: 376, endPoint y: 179, distance: 23.8
click at [378, 179] on md-input-container "AED AFN ALL AMD ANG AOA ARS AUD AWG AZN BAM BBD BDT BGN BHD BIF BMD BND BOB BRL…" at bounding box center [400, 178] width 45 height 11
paste input "59.72"
type input "59.72"
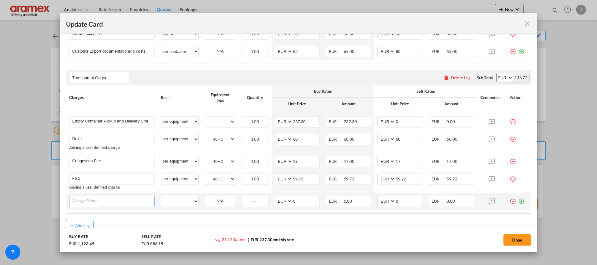
click at [126, 202] on input "Charge Name" at bounding box center [113, 200] width 82 height 9
type input "Admin Fee"
click at [181, 200] on select "per equipment per container per B/L per shipping bill per shipment % on pickup …" at bounding box center [179, 201] width 37 height 10
select select "per equipment"
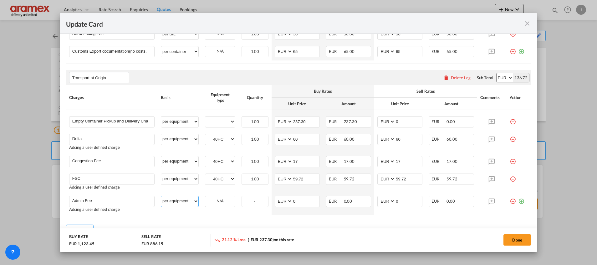
click at [161, 196] on select "per equipment per container per B/L per shipping bill per shipment % on pickup …" at bounding box center [179, 201] width 37 height 10
drag, startPoint x: 218, startPoint y: 198, endPoint x: 219, endPoint y: 206, distance: 7.9
click at [218, 198] on select "40HC" at bounding box center [220, 201] width 30 height 8
select select "40HC"
click at [205, 197] on select "40HC" at bounding box center [220, 201] width 30 height 8
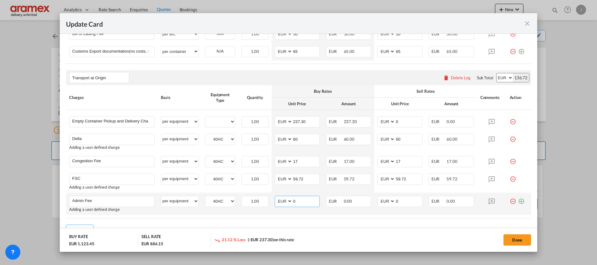
drag, startPoint x: 298, startPoint y: 201, endPoint x: 279, endPoint y: 201, distance: 19.1
click at [279, 201] on md-input-container "AED AFN ALL AMD ANG AOA ARS AUD AWG AZN BAM BBD BDT BGN BHD BIF BMD BND BOB BRL…" at bounding box center [297, 201] width 45 height 11
click at [297, 201] on input "10" at bounding box center [306, 200] width 27 height 9
drag, startPoint x: 301, startPoint y: 200, endPoint x: 279, endPoint y: 200, distance: 22.2
click at [279, 200] on md-input-container "AED AFN ALL AMD ANG AOA ARS AUD AWG AZN BAM BBD BDT BGN BHD BIF BMD BND [PERSON…" at bounding box center [297, 201] width 45 height 11
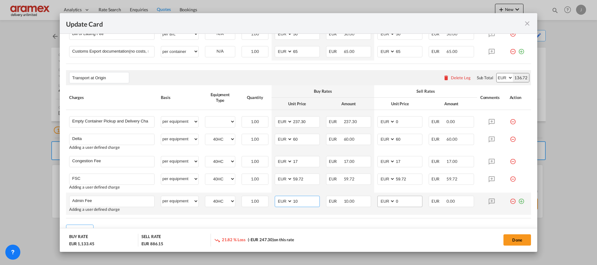
type input "10"
drag, startPoint x: 402, startPoint y: 201, endPoint x: 378, endPoint y: 201, distance: 24.4
click at [378, 201] on md-input-container "AED AFN ALL AMD ANG AOA ARS AUD AWG AZN BAM BBD BDT BGN BHD BIF BMD BND BOB BRL…" at bounding box center [400, 201] width 45 height 11
paste input "1"
type input "10"
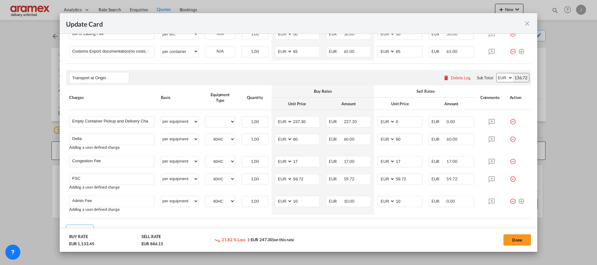
click at [364, 222] on rate-modification "Main Freight Please enter leg name Leg Name Already Exists Delete Leg Sub Total…" at bounding box center [298, 62] width 465 height 347
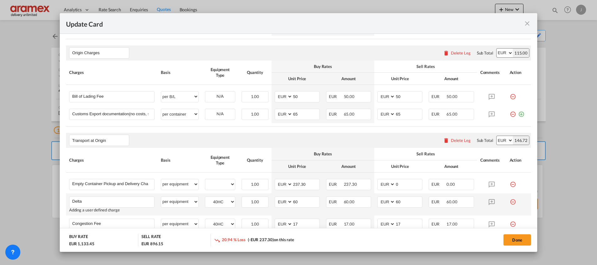
scroll to position [212, 0]
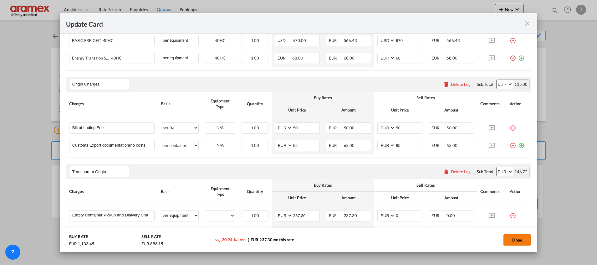
click at [521, 241] on button "Done" at bounding box center [518, 239] width 28 height 11
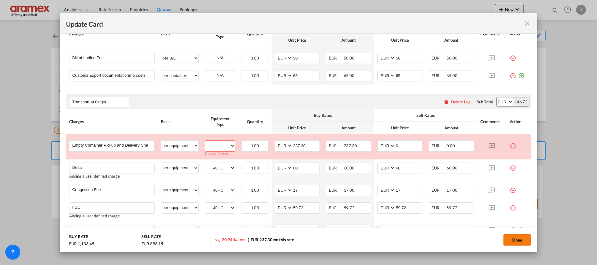
scroll to position [285, 0]
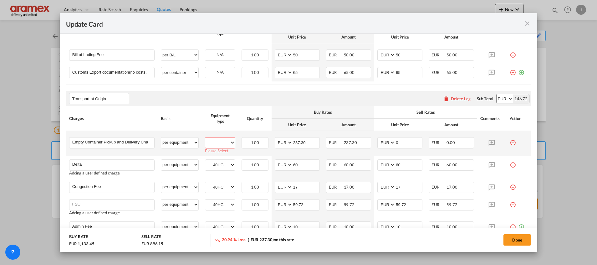
click at [218, 142] on select "40HC" at bounding box center [220, 142] width 30 height 8
select select "40HC"
click at [205, 138] on select "40HC" at bounding box center [220, 142] width 30 height 8
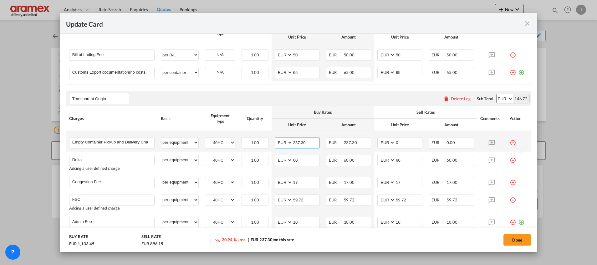
click at [297, 143] on input "237.30" at bounding box center [306, 141] width 27 height 9
drag, startPoint x: 409, startPoint y: 140, endPoint x: 383, endPoint y: 140, distance: 25.4
click at [383, 140] on md-input-container "AED AFN ALL AMD ANG AOA ARS AUD AWG AZN BAM BBD BDT BGN BHD BIF BMD BND BOB BRL…" at bounding box center [400, 142] width 45 height 11
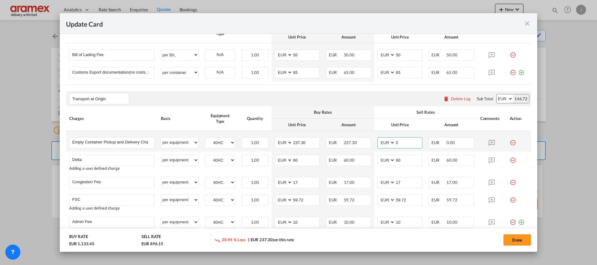
paste input "237.3"
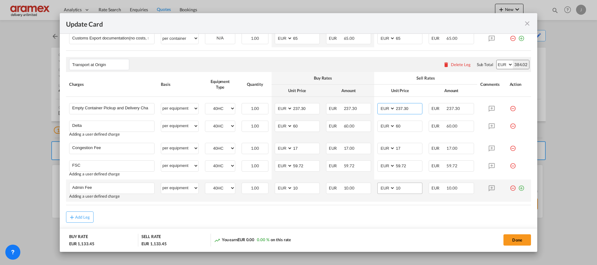
scroll to position [332, 0]
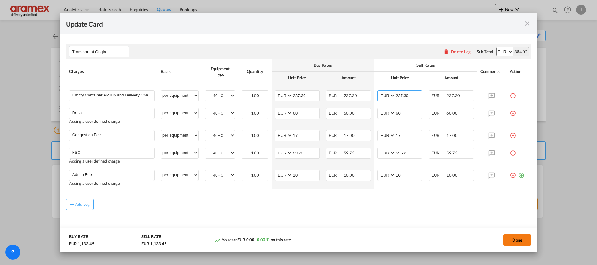
type input "237.30"
click at [518, 240] on button "Done" at bounding box center [518, 239] width 28 height 11
type input "237.3"
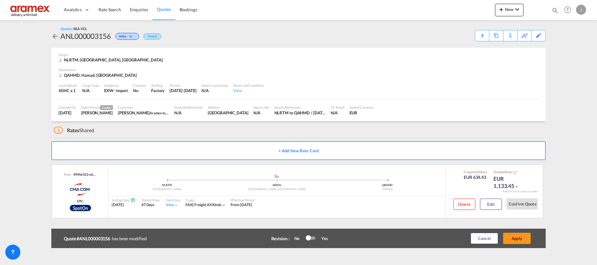
click at [518, 240] on button "Apply" at bounding box center [517, 238] width 28 height 11
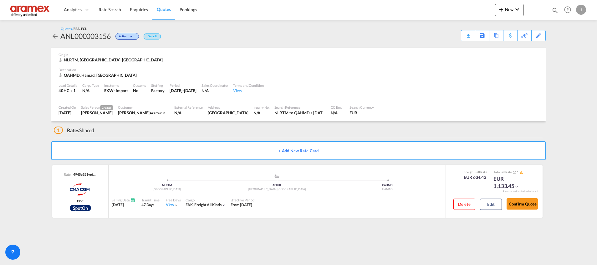
click at [162, 11] on span "Quotes" at bounding box center [164, 9] width 14 height 5
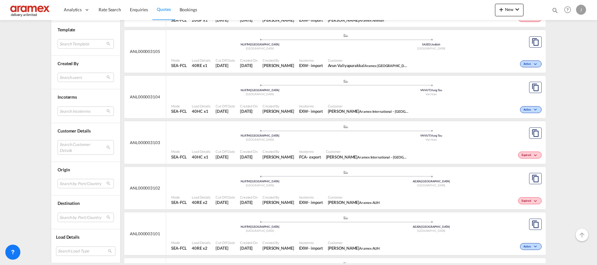
scroll to position [2372, 0]
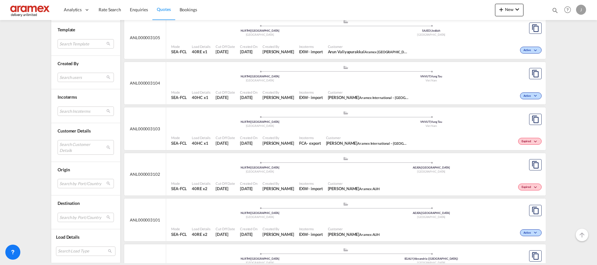
click at [380, 175] on div ".a{fill:#aaa8ad;} .a{fill:#aaa8ad;} NLRTM | [GEOGRAPHIC_DATA] [GEOGRAPHIC_DATA]…" at bounding box center [345, 166] width 349 height 20
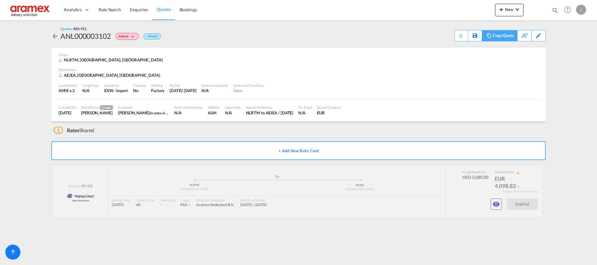
click at [509, 35] on div "Copy Quote" at bounding box center [503, 35] width 21 height 11
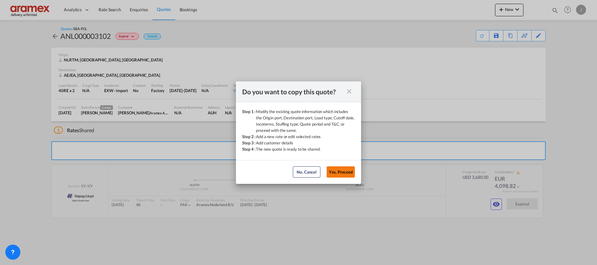
click at [336, 170] on button "Yes, Proceed" at bounding box center [341, 171] width 28 height 11
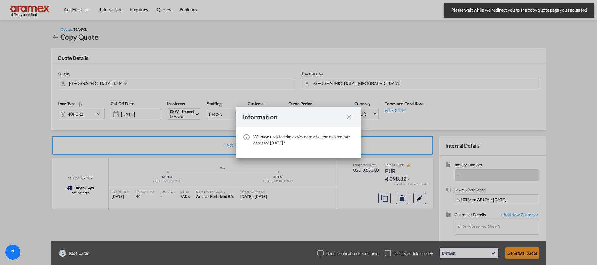
click at [349, 117] on md-icon "icon-close fg-AAA8AD cursor" at bounding box center [350, 117] width 8 height 8
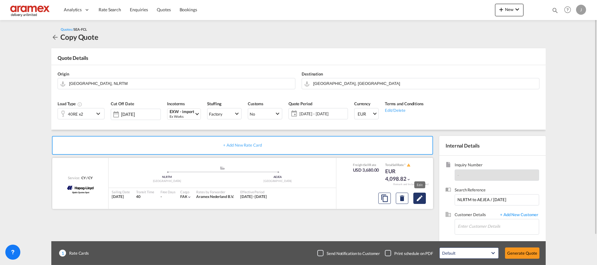
click at [422, 198] on md-icon "Edit" at bounding box center [420, 198] width 8 height 8
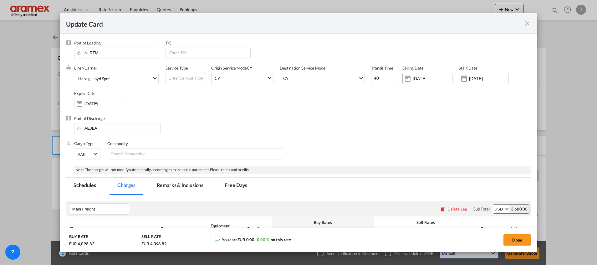
click at [430, 78] on input "[DATE]" at bounding box center [432, 78] width 39 height 5
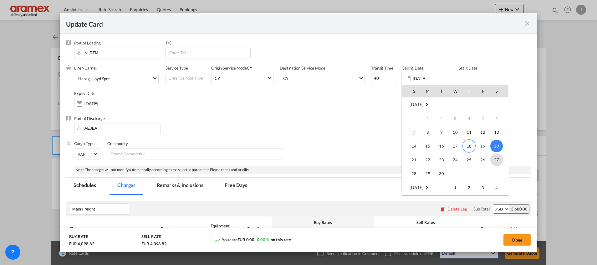
click at [494, 160] on span "27" at bounding box center [497, 159] width 13 height 13
type input "[DATE]"
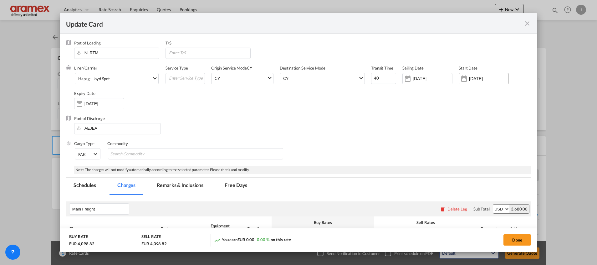
click at [474, 78] on input "[DATE]" at bounding box center [488, 78] width 39 height 5
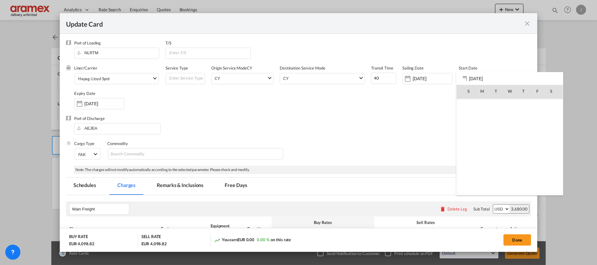
scroll to position [145016, 0]
click at [527, 148] on span "18" at bounding box center [523, 145] width 13 height 13
type input "[DATE]"
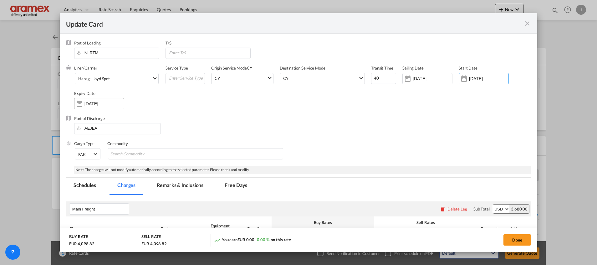
click at [98, 104] on input "[DATE]" at bounding box center [104, 103] width 39 height 5
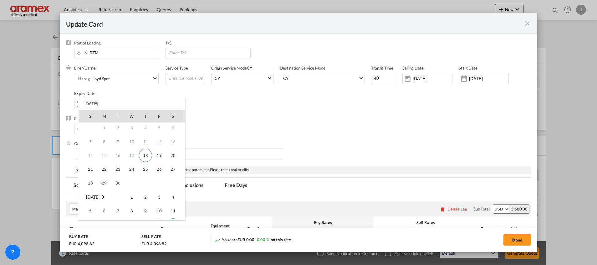
scroll to position [0, 0]
click at [146, 171] on span "18" at bounding box center [145, 170] width 13 height 13
type input "[DATE]"
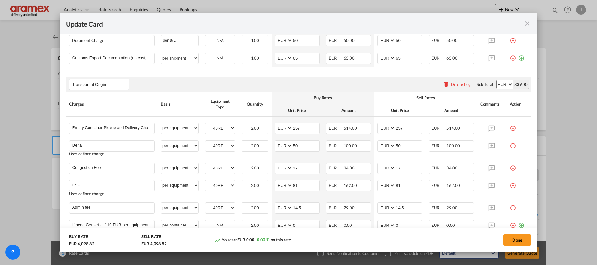
scroll to position [376, 0]
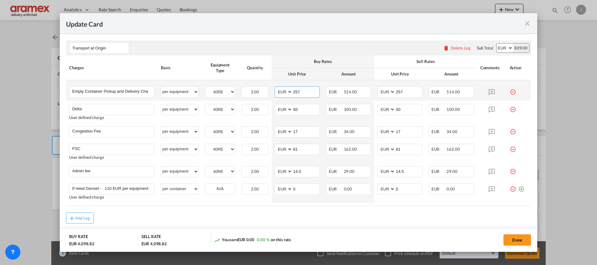
drag, startPoint x: 303, startPoint y: 91, endPoint x: 286, endPoint y: 91, distance: 16.9
click at [286, 91] on md-input-container "AED AFN ALL AMD ANG AOA ARS AUD AWG AZN BAM BBD BDT BGN BHD BIF BMD BND [PERSON…" at bounding box center [297, 91] width 45 height 11
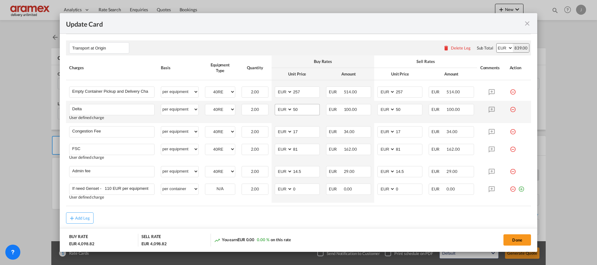
drag, startPoint x: 303, startPoint y: 116, endPoint x: 304, endPoint y: 110, distance: 6.0
click at [304, 115] on td "AED AFN ALL AMD ANG AOA ARS AUD AWG AZN BAM BBD BDT BGN BHD BIF BMD BND [PERSON…" at bounding box center [297, 112] width 51 height 22
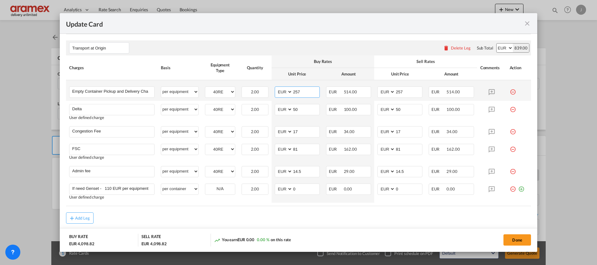
drag, startPoint x: 302, startPoint y: 90, endPoint x: 273, endPoint y: 91, distance: 29.1
click at [275, 91] on md-input-container "AED AFN ALL AMD ANG AOA ARS AUD AWG AZN BAM BBD BDT BGN BHD BIF BMD BND [PERSON…" at bounding box center [297, 91] width 45 height 11
click at [297, 88] on input "257" at bounding box center [306, 91] width 27 height 9
drag, startPoint x: 329, startPoint y: 60, endPoint x: 315, endPoint y: 85, distance: 28.6
click at [329, 60] on div "Buy Rates" at bounding box center [323, 62] width 96 height 6
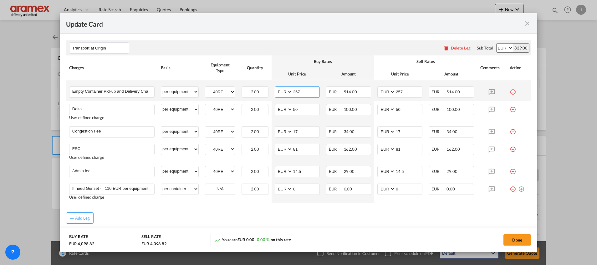
click at [304, 90] on input "257" at bounding box center [306, 91] width 27 height 9
type input "2"
type input "265"
drag, startPoint x: 406, startPoint y: 91, endPoint x: 373, endPoint y: 94, distance: 32.7
click at [378, 94] on md-input-container "AED AFN ALL AMD ANG AOA ARS AUD AWG AZN BAM BBD BDT BGN BHD BIF BMD BND [PERSON…" at bounding box center [400, 91] width 45 height 11
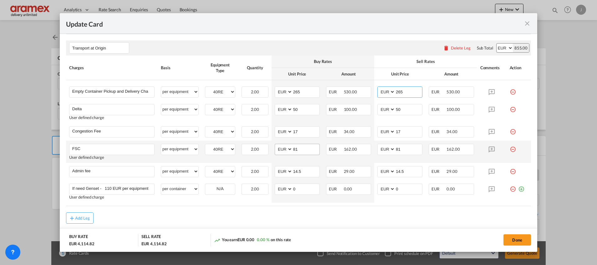
type input "265"
drag, startPoint x: 296, startPoint y: 148, endPoint x: 286, endPoint y: 148, distance: 10.3
click at [282, 148] on md-input-container "AED AFN ALL AMD ANG AOA ARS AUD AWG AZN BAM BBD BDT BGN BHD BIF BMD BND [PERSON…" at bounding box center [297, 149] width 45 height 11
paste input "€ 83.00"
click at [296, 149] on input "€ 83.00" at bounding box center [306, 148] width 27 height 9
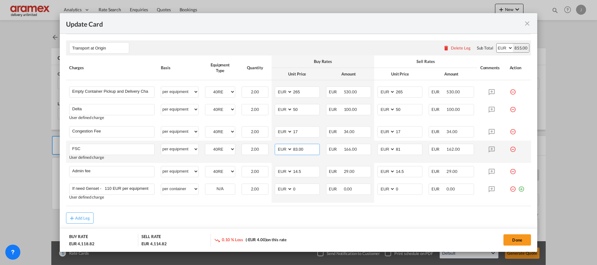
click at [296, 149] on input "83.00" at bounding box center [306, 148] width 27 height 9
type input "83.00"
click at [404, 151] on input "81" at bounding box center [408, 148] width 27 height 9
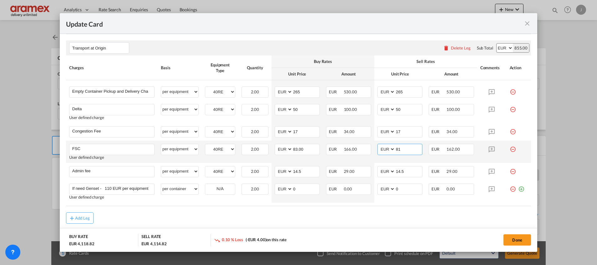
click at [399, 148] on input "81" at bounding box center [408, 148] width 27 height 9
paste input "3.00"
type input "83.00"
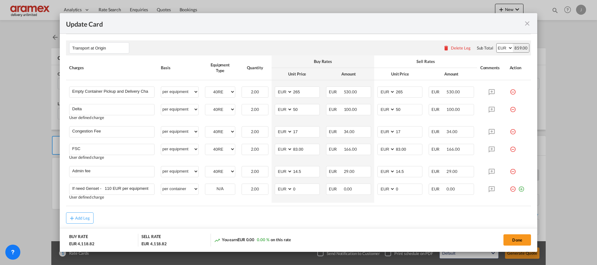
click at [340, 217] on div "Add Leg" at bounding box center [298, 217] width 465 height 11
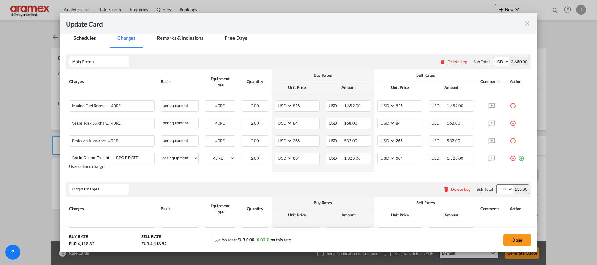
scroll to position [188, 0]
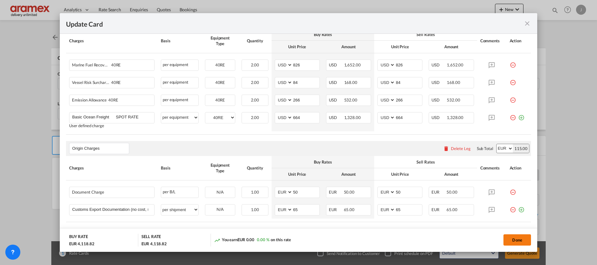
click at [516, 242] on button "Done" at bounding box center [518, 239] width 28 height 11
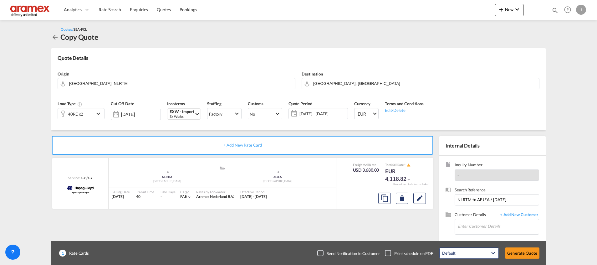
type input "83"
click at [485, 226] on input "Enter Customer Details" at bounding box center [498, 226] width 81 height 14
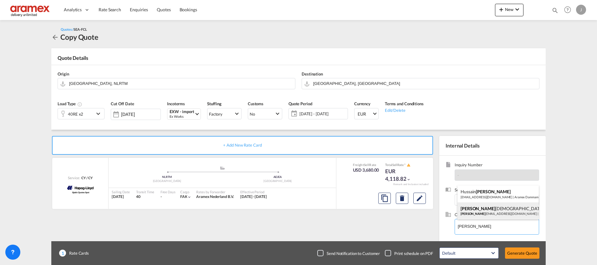
click at [514, 210] on div "[PERSON_NAME] [PERSON_NAME] [PERSON_NAME][EMAIL_ADDRESS][DOMAIN_NAME] | Aramex …" at bounding box center [498, 210] width 81 height 17
type input "Aramex AUH, [PERSON_NAME], [EMAIL_ADDRESS][DOMAIN_NAME]"
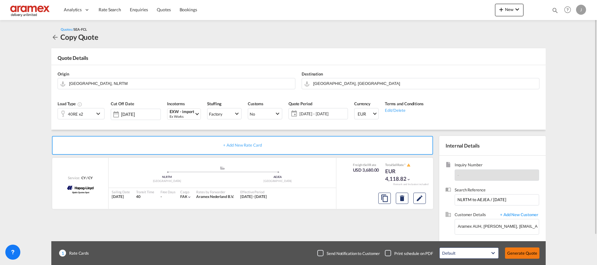
click at [524, 255] on button "Generate Quote" at bounding box center [522, 252] width 34 height 11
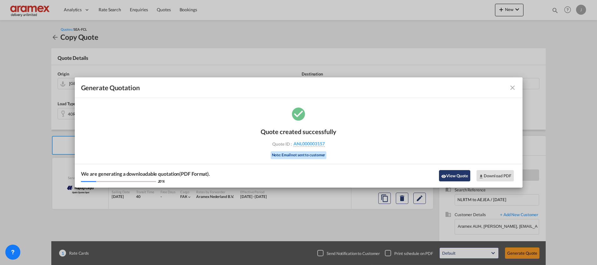
click at [463, 177] on button "View Quote" at bounding box center [454, 175] width 31 height 11
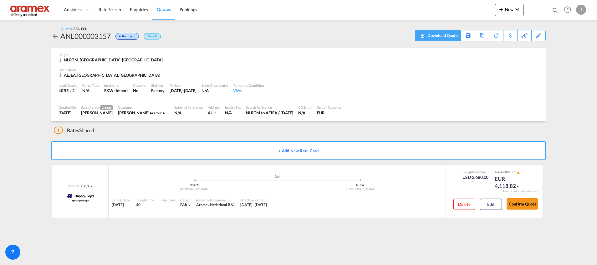
click at [455, 34] on div "Download Quote" at bounding box center [442, 35] width 32 height 10
